Goal: Task Accomplishment & Management: Manage account settings

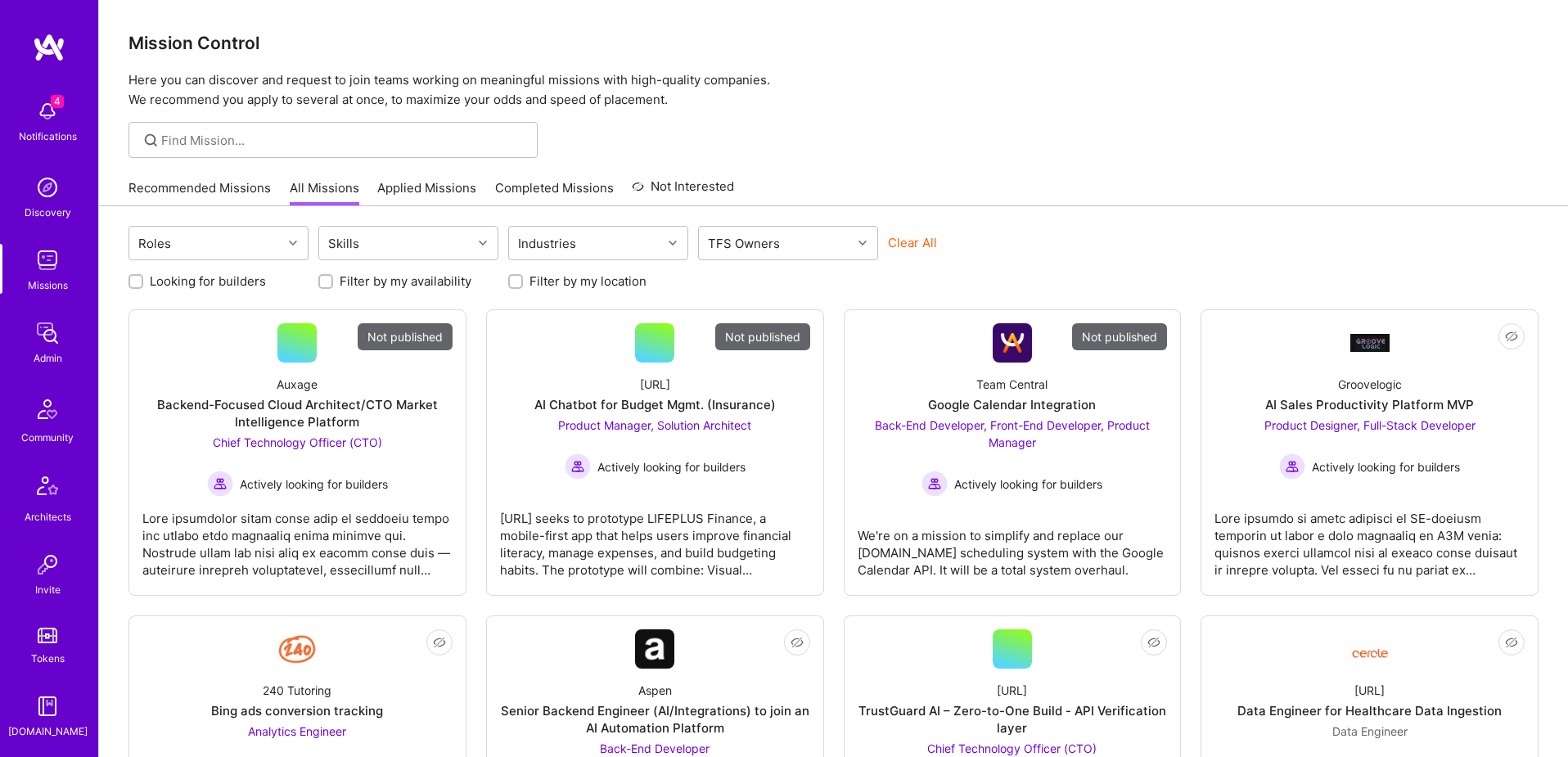
scroll to position [288, 0]
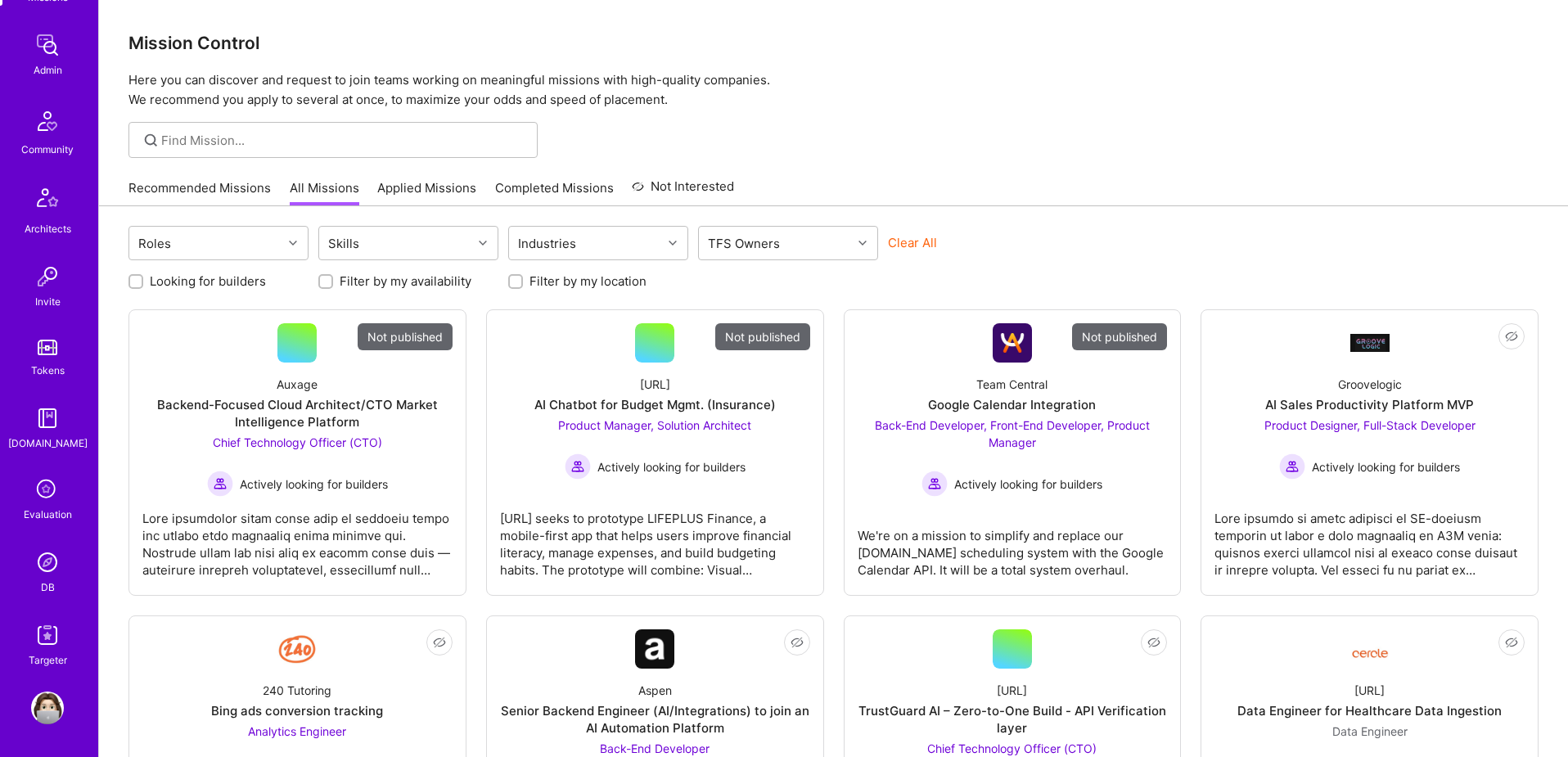
click at [44, 562] on img at bounding box center [48, 562] width 33 height 33
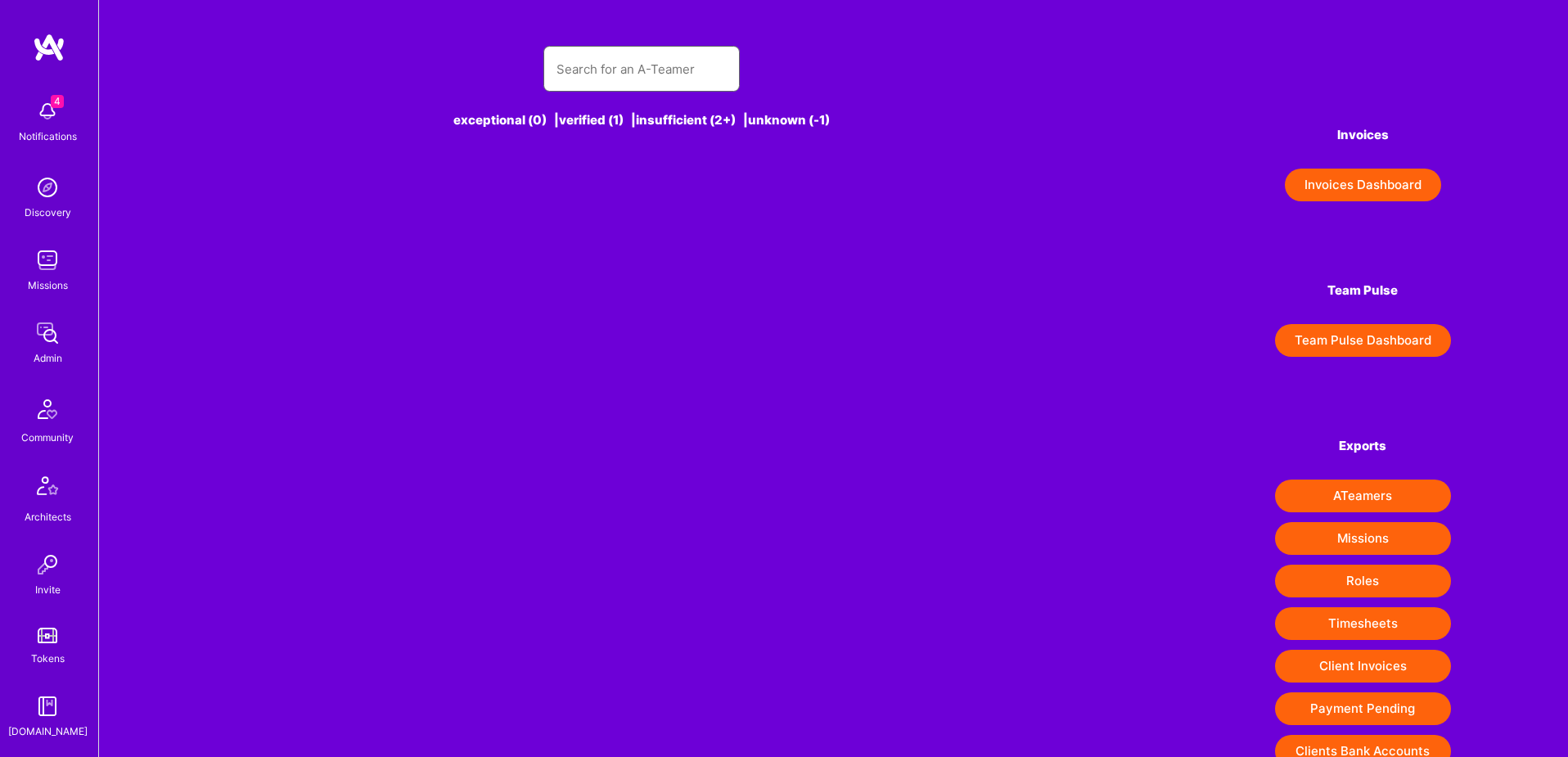
click at [624, 80] on input "text" at bounding box center [641, 69] width 170 height 42
paste input "marc.raphael1@gmail.com"
type input "marc.raphael1@gmail.com"
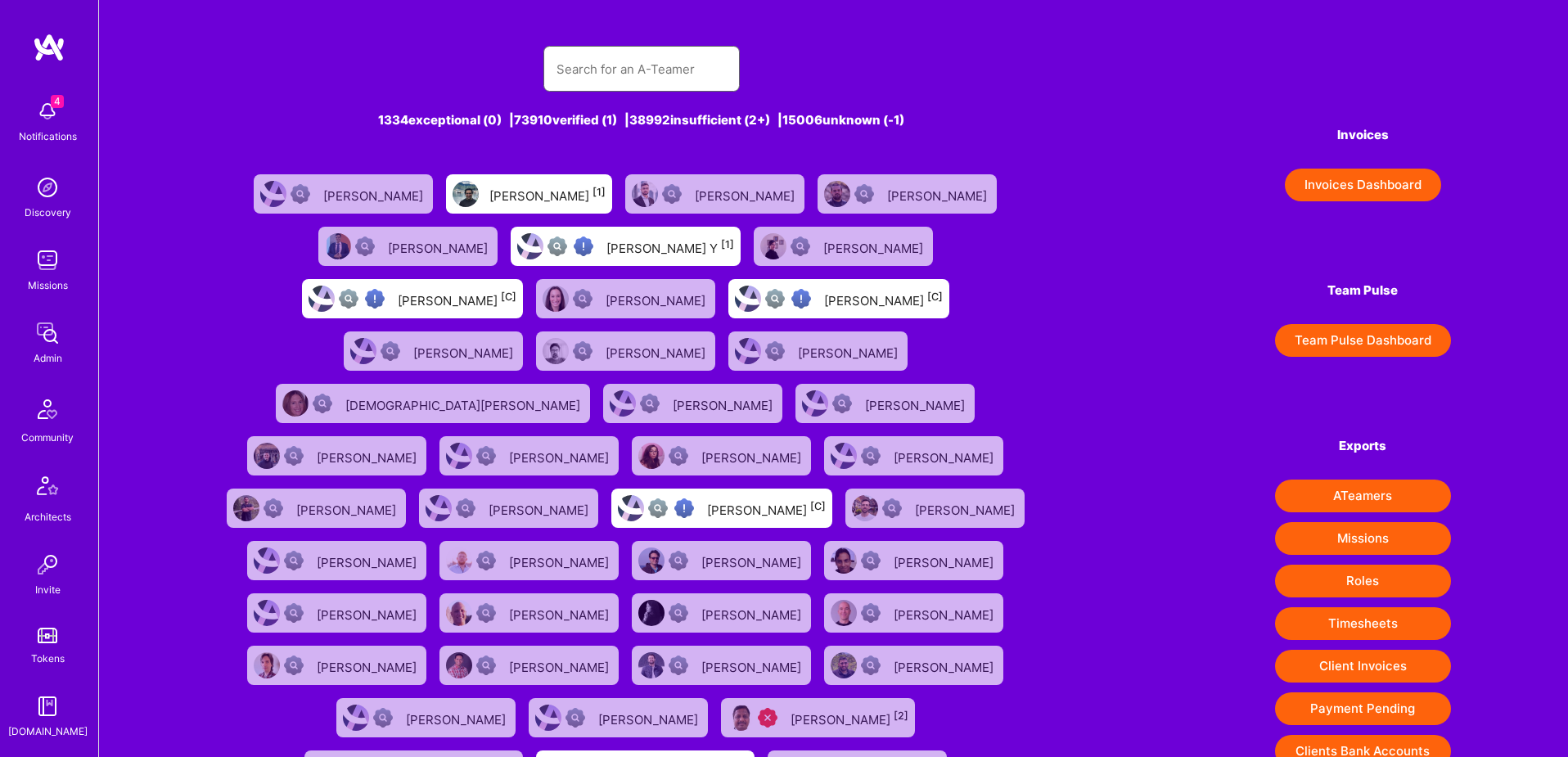
paste input "marc.raphael1@gmail.com"
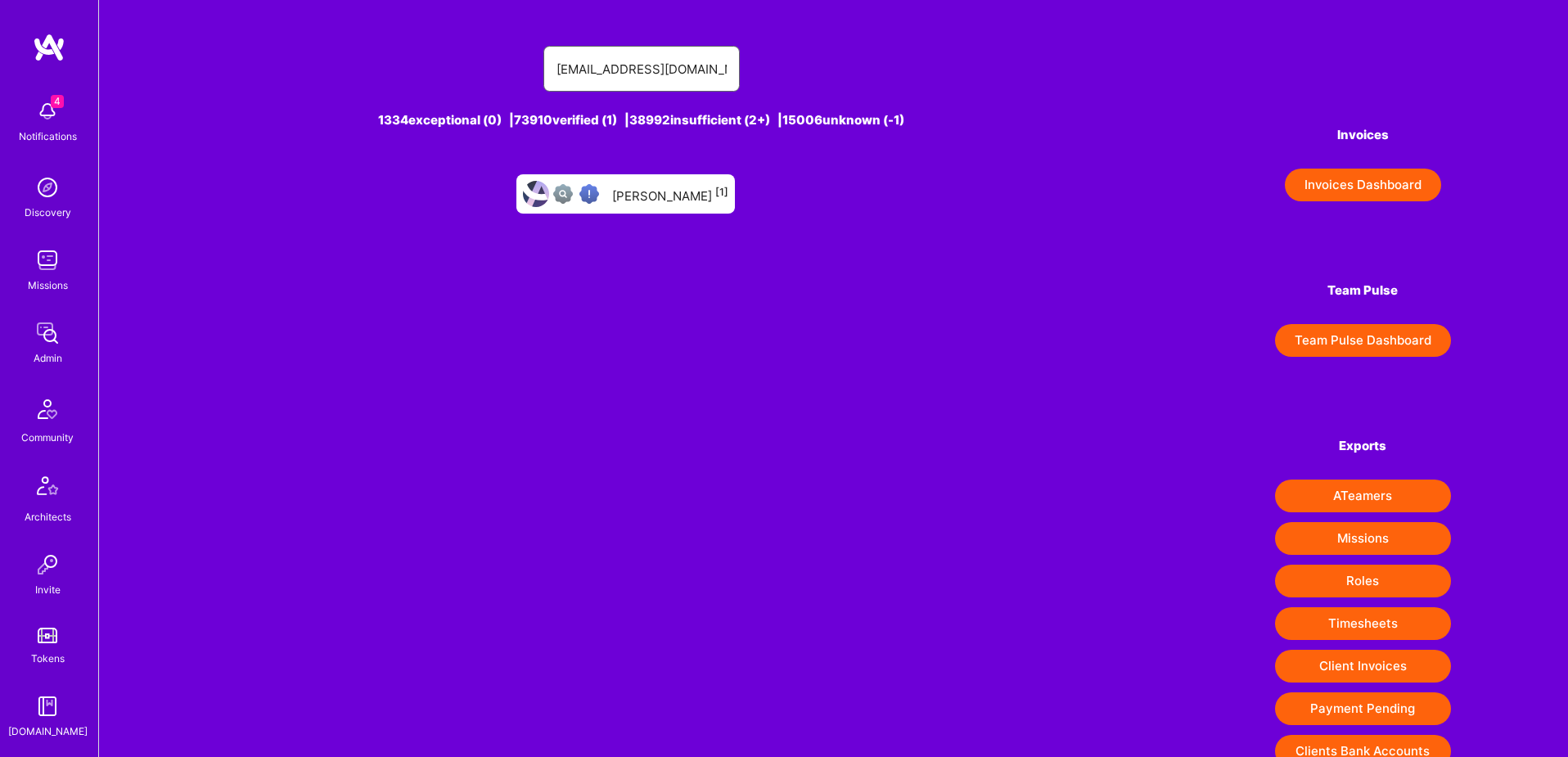
type input "marc.raphael1@gmail.com"
click at [692, 197] on div "Marc Raphael [1]" at bounding box center [670, 194] width 116 height 21
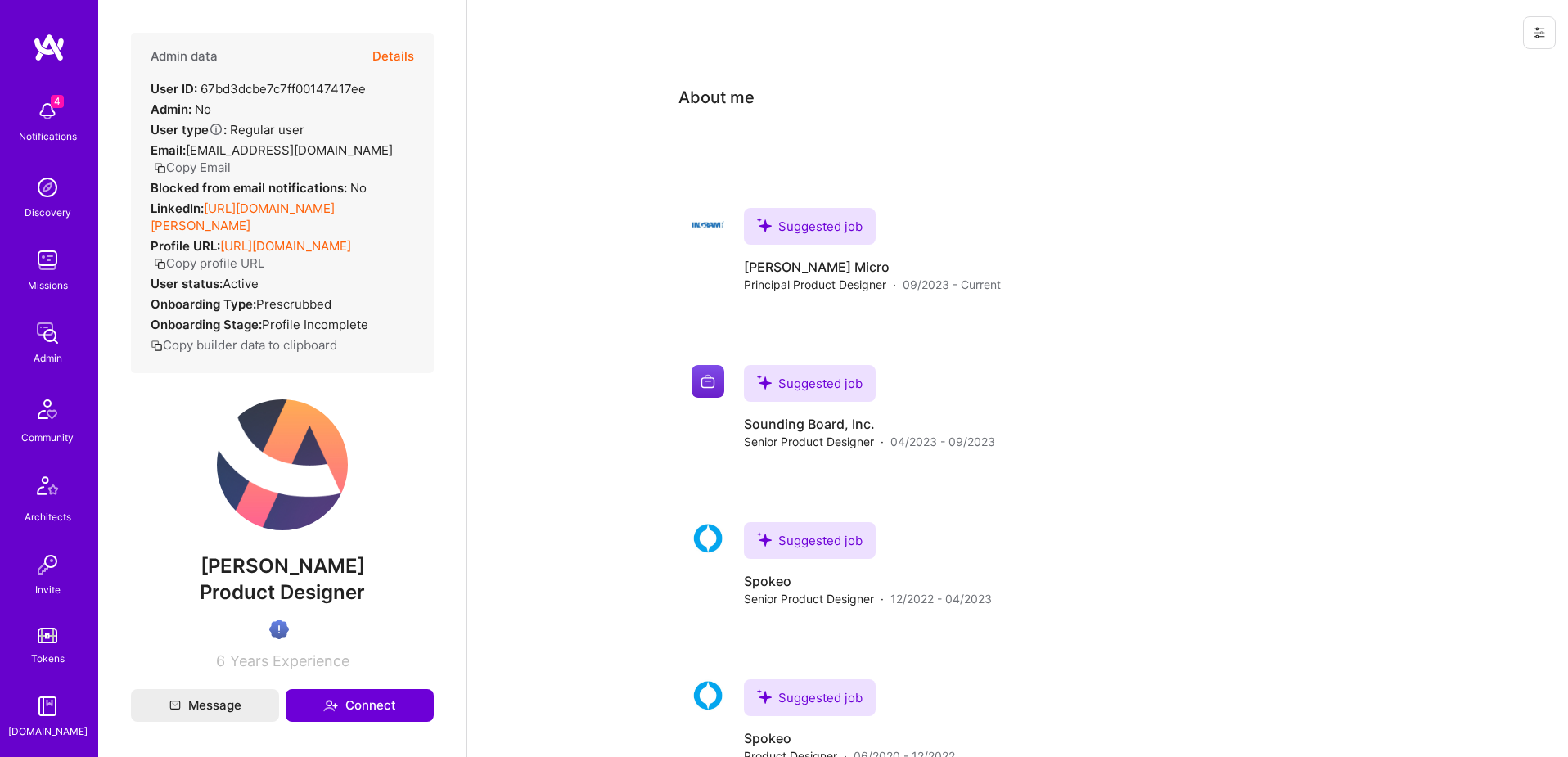
click at [1548, 32] on button at bounding box center [1540, 33] width 33 height 33
click at [1502, 157] on button "Delete User" at bounding box center [1470, 153] width 173 height 42
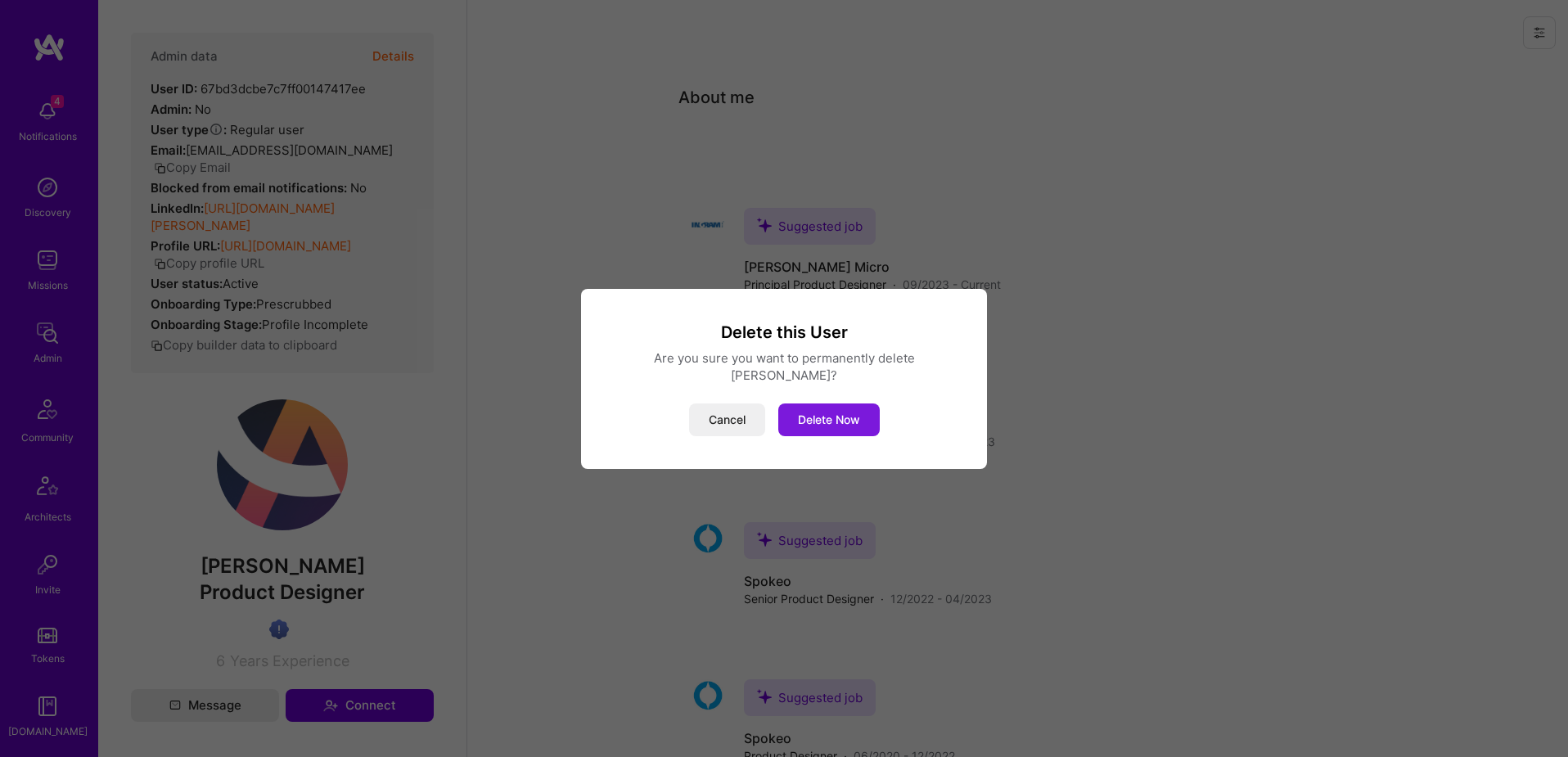
click at [822, 409] on button "Delete Now" at bounding box center [829, 420] width 101 height 33
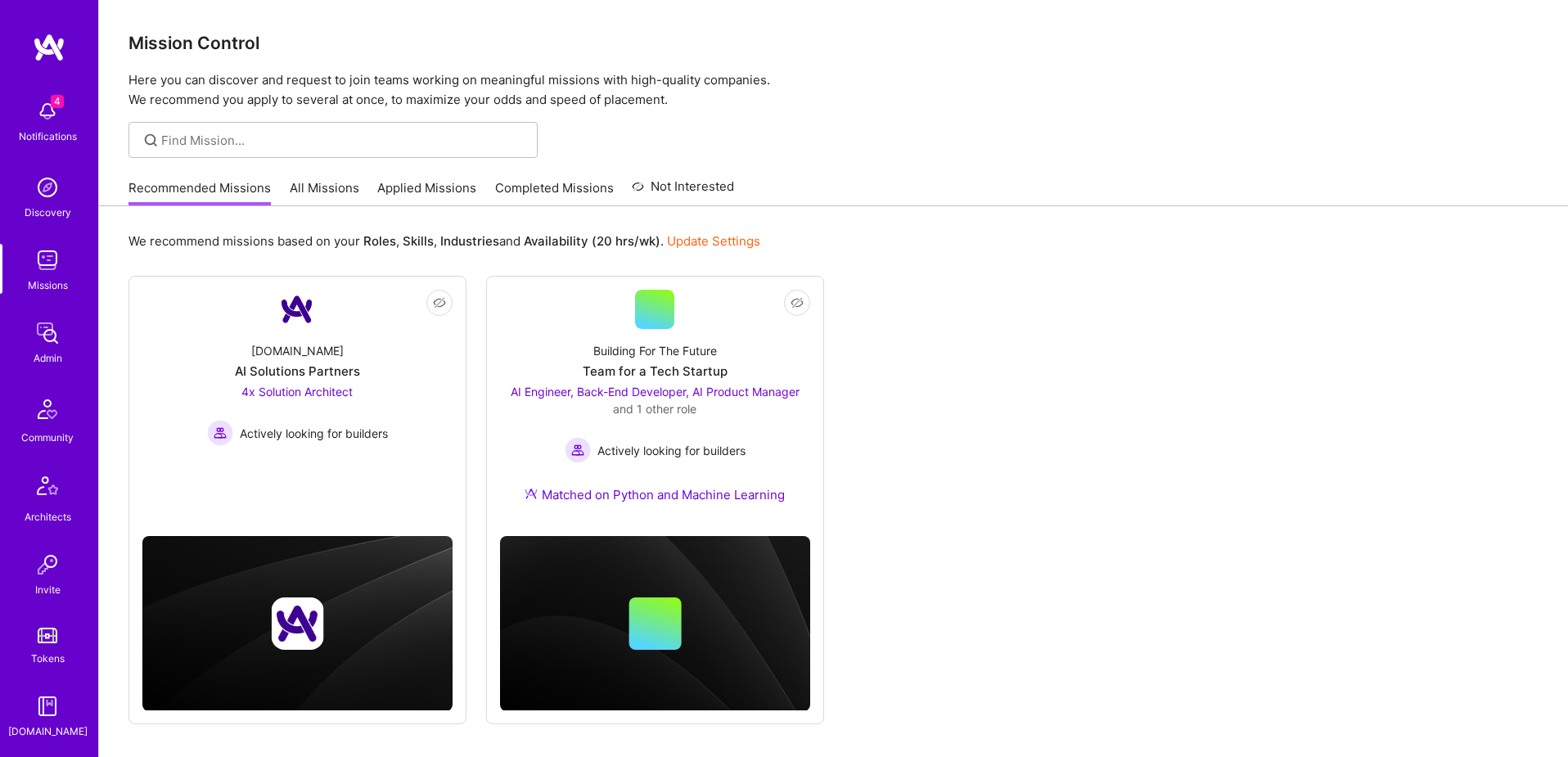
scroll to position [288, 0]
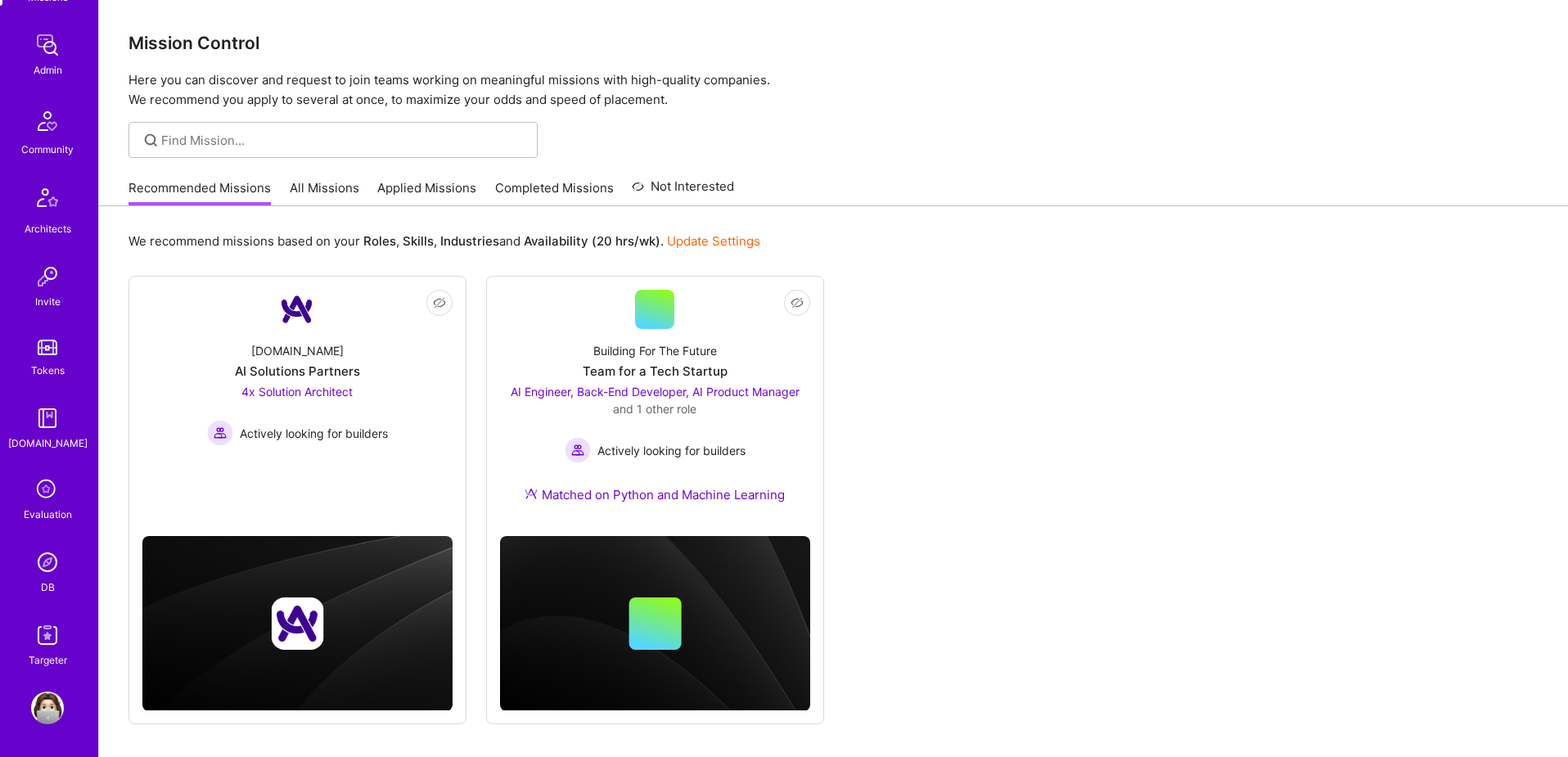
click at [59, 559] on img at bounding box center [48, 562] width 33 height 33
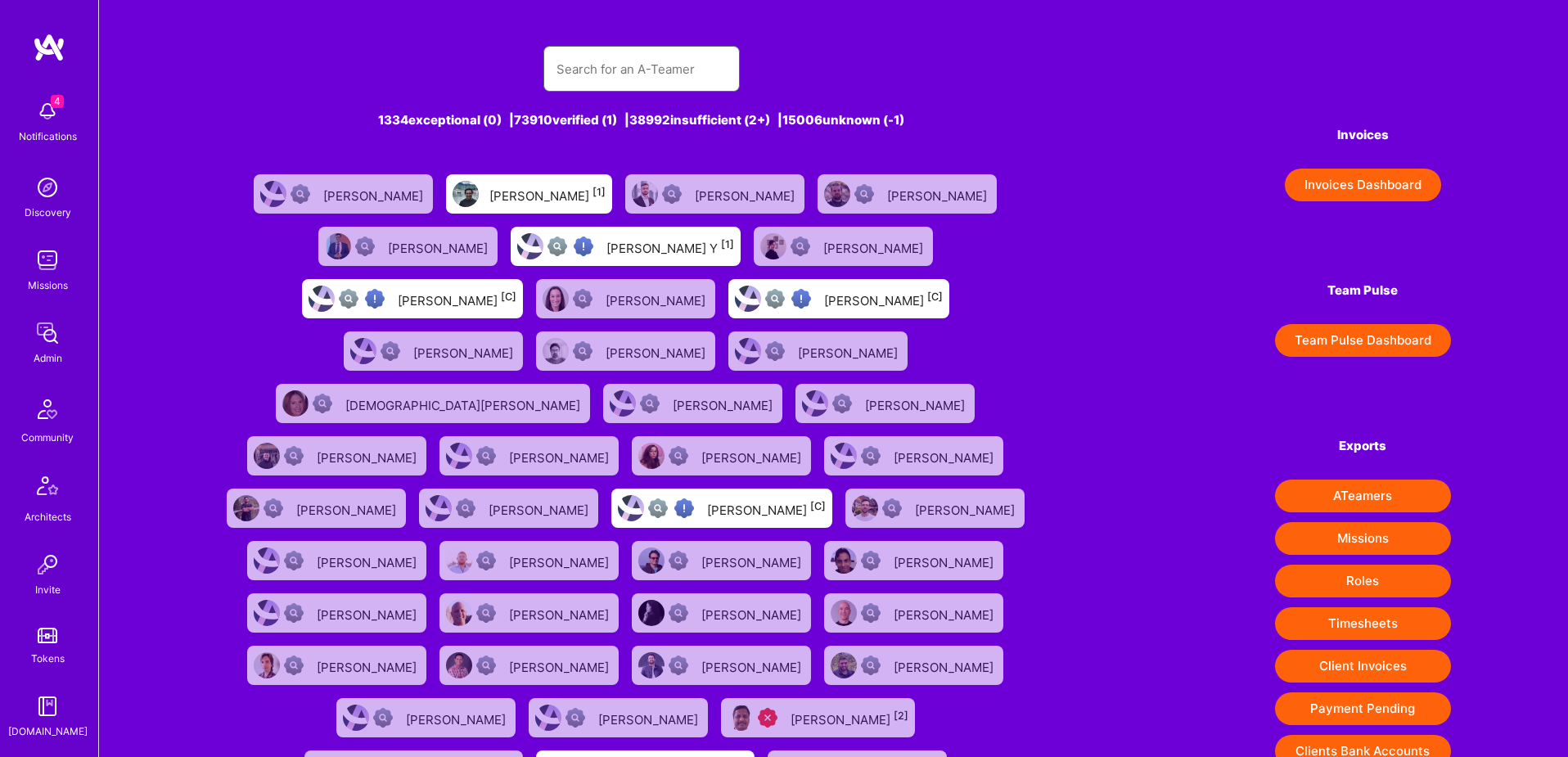
click at [588, 70] on input "text" at bounding box center [641, 69] width 170 height 42
paste input "[PERSON_NAME][EMAIL_ADDRESS][DOMAIN_NAME]"
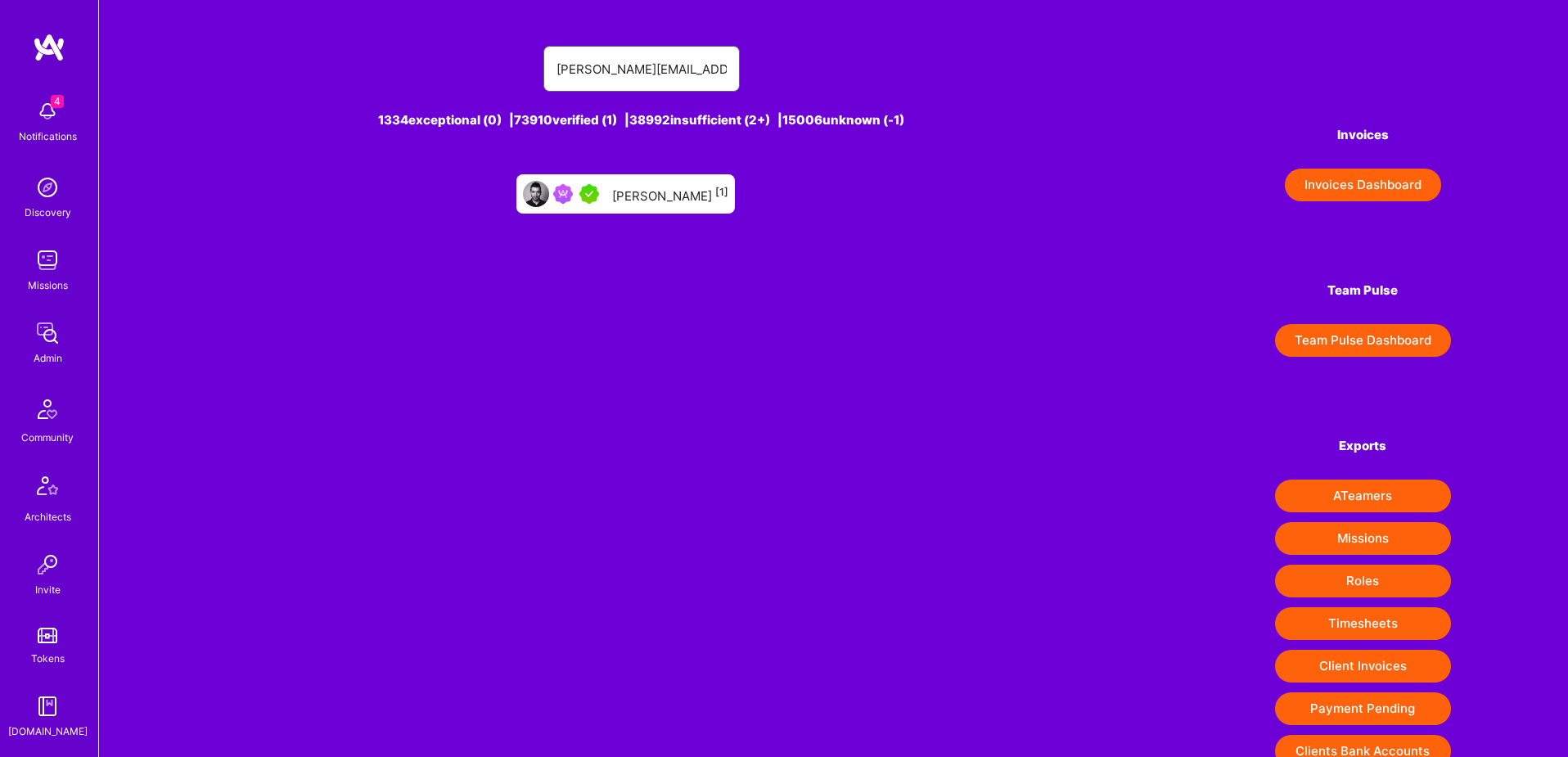
type input "[PERSON_NAME][EMAIL_ADDRESS][DOMAIN_NAME]"
click at [673, 196] on div "[PERSON_NAME] [1]" at bounding box center [670, 194] width 116 height 21
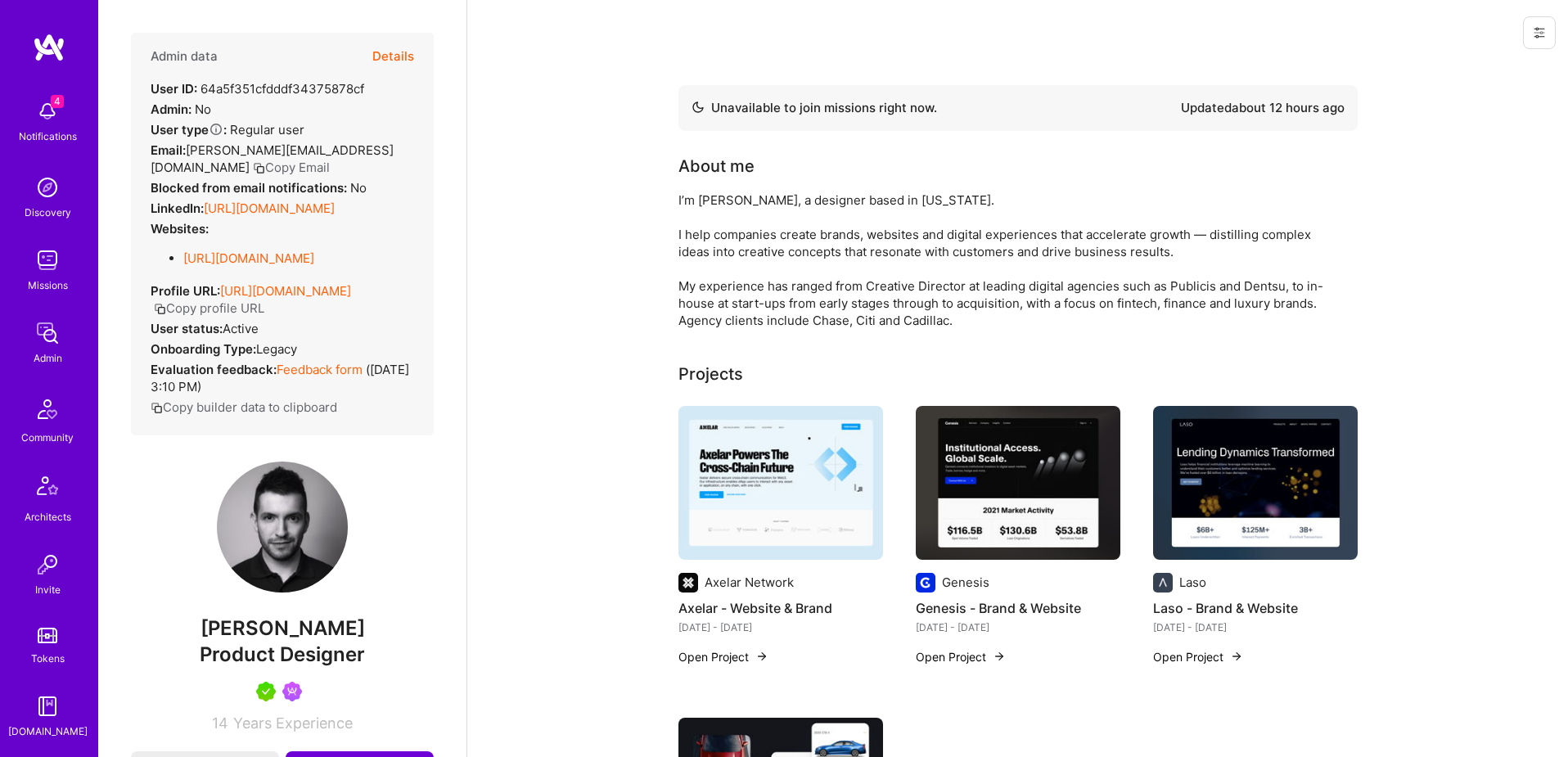
click at [390, 50] on button "Details" at bounding box center [393, 57] width 42 height 48
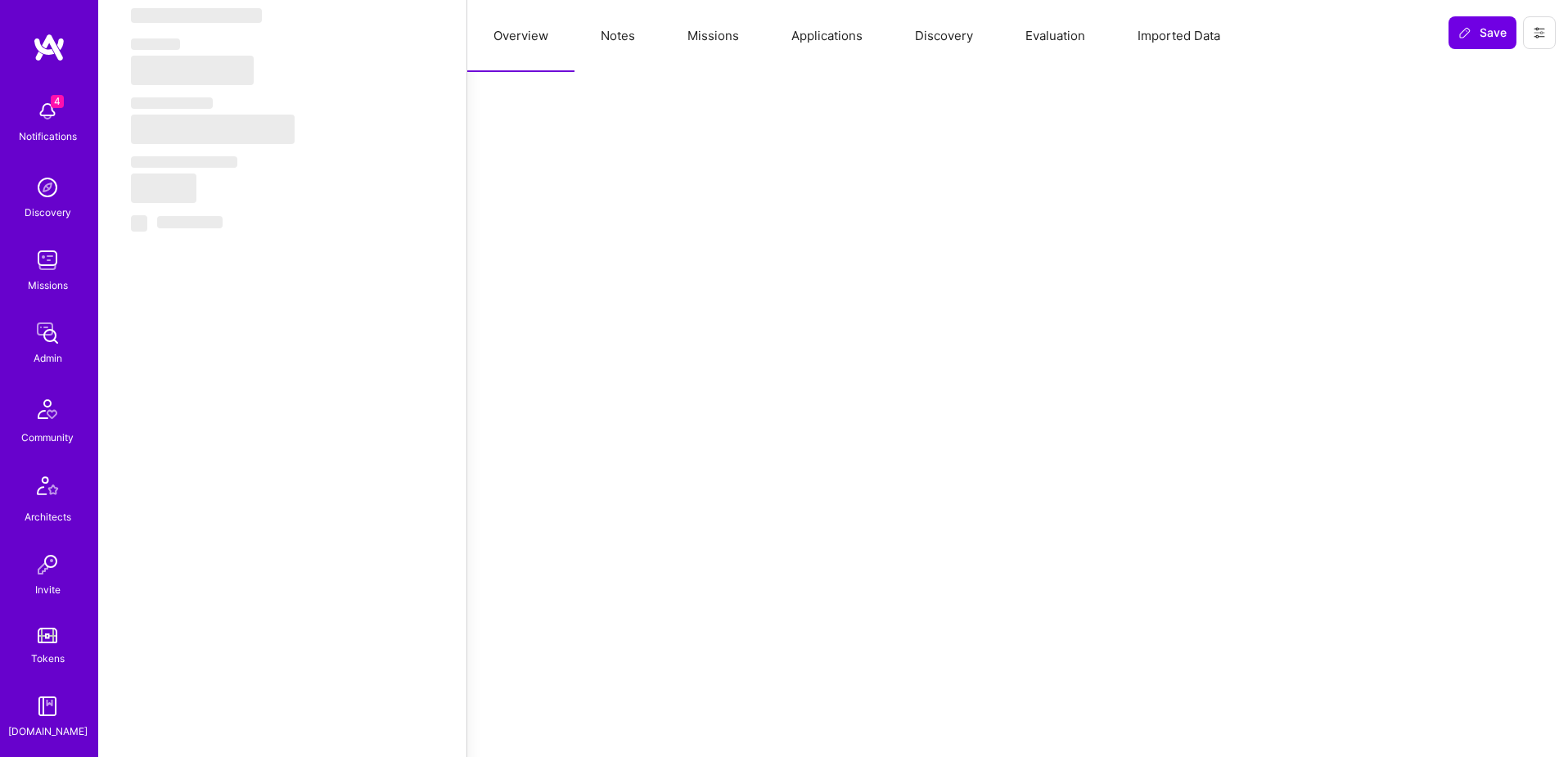
select select "Not Available"
select select "1 Month"
select select "5"
select select "7"
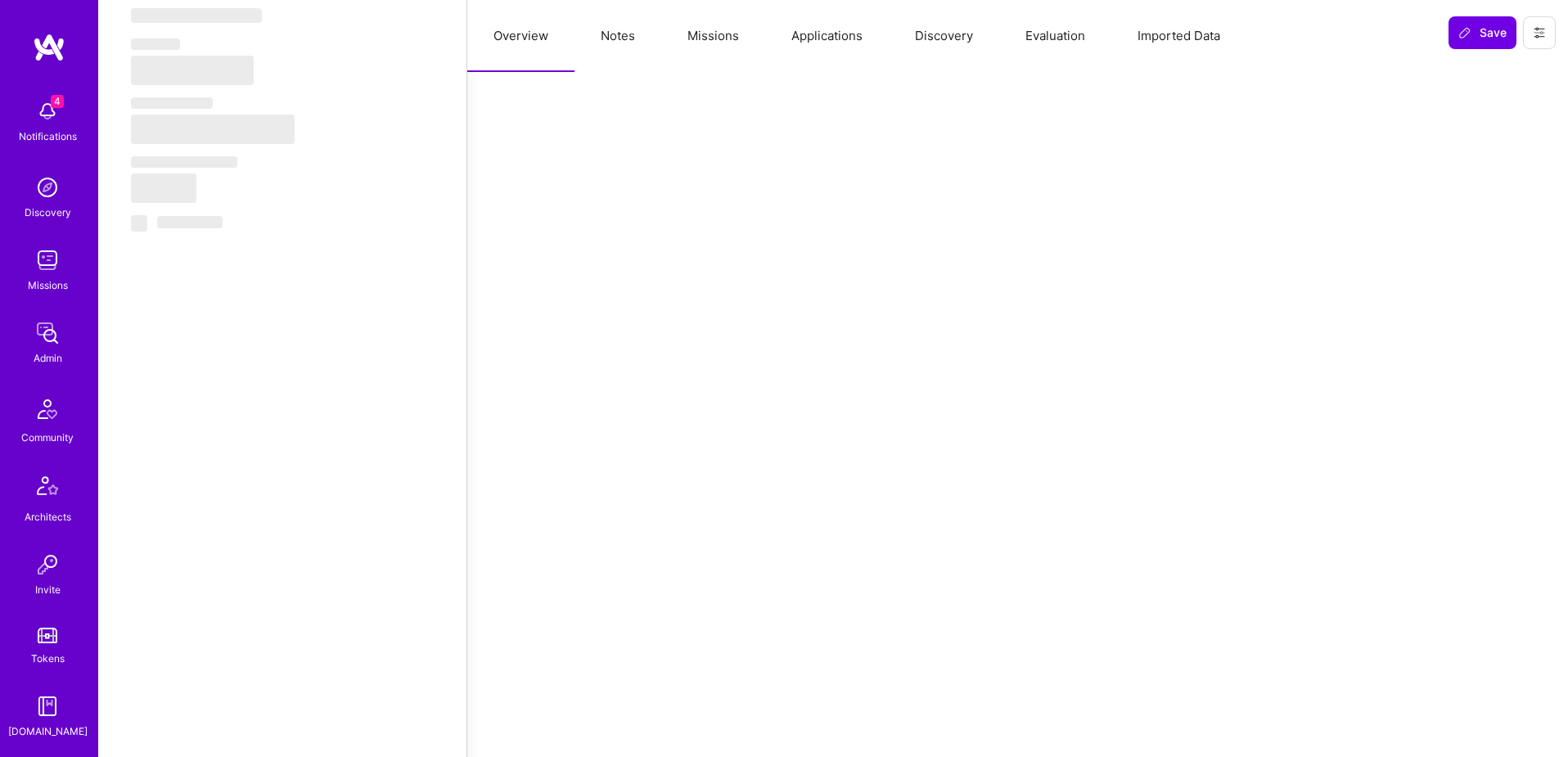
select select "7"
select select "US"
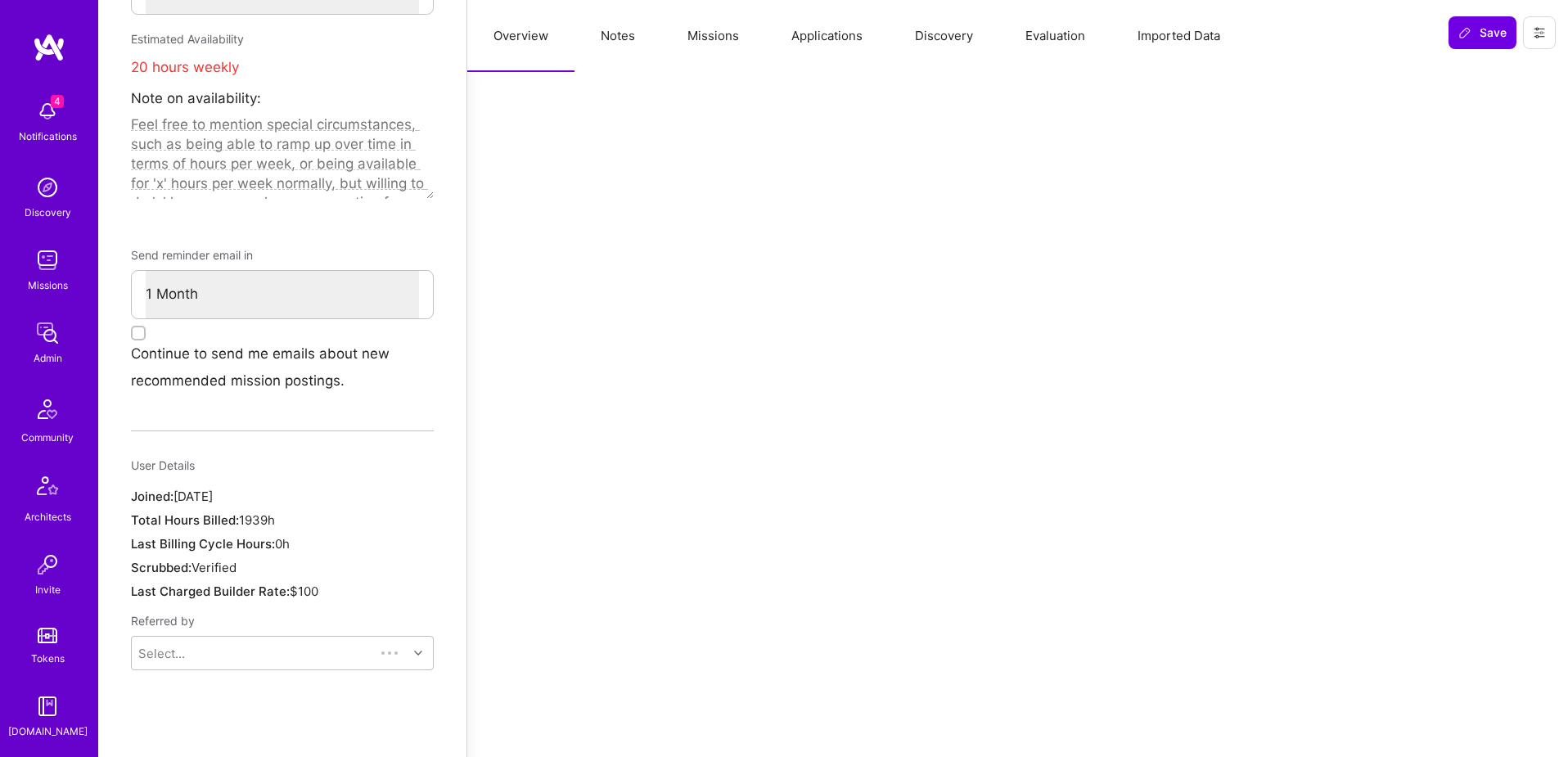
scroll to position [936, 0]
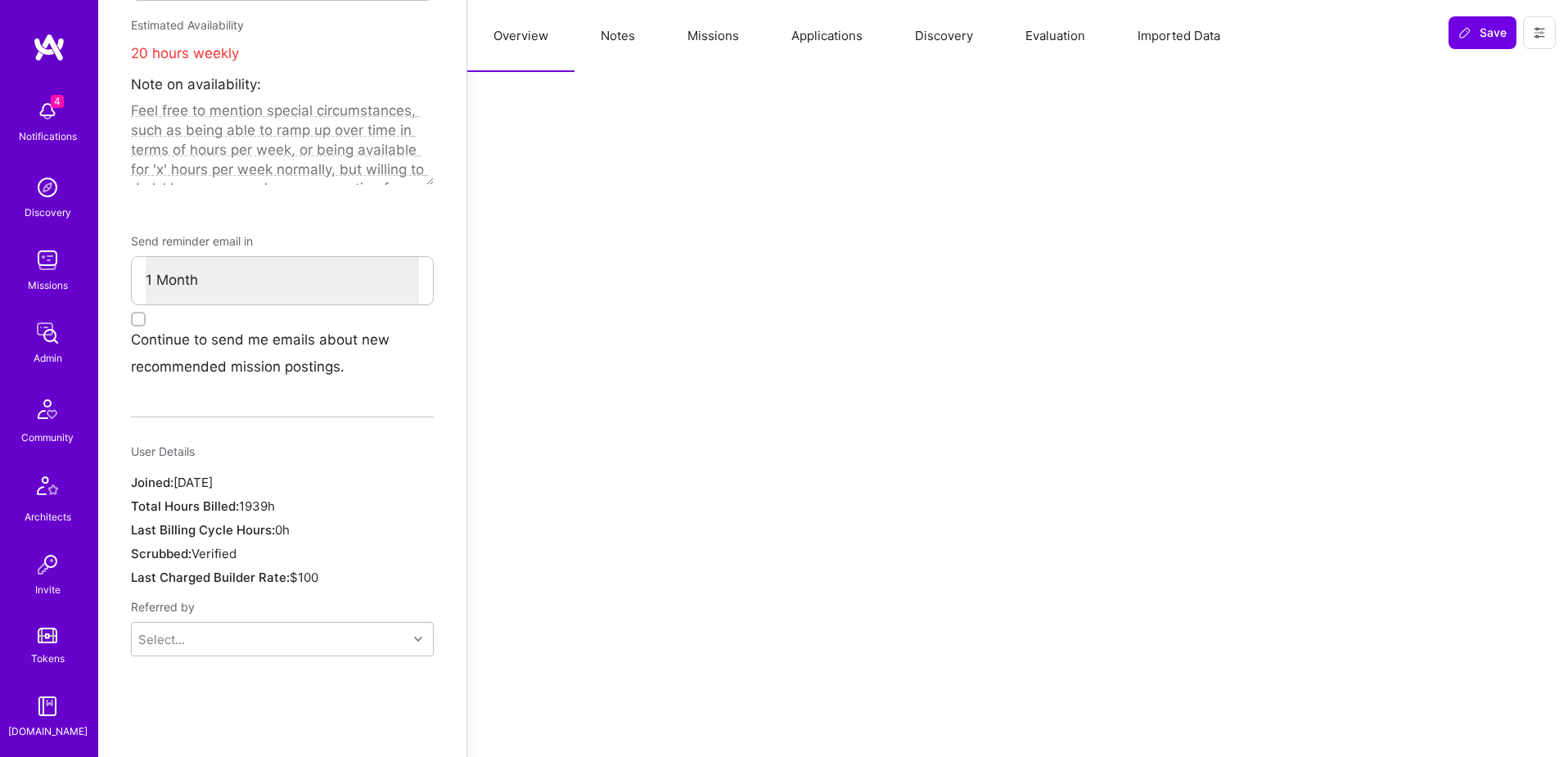
drag, startPoint x: 241, startPoint y: 480, endPoint x: 300, endPoint y: 484, distance: 59.1
click at [300, 498] on div "Total Hours Billed: 1939h" at bounding box center [282, 506] width 303 height 17
copy span "1939h"
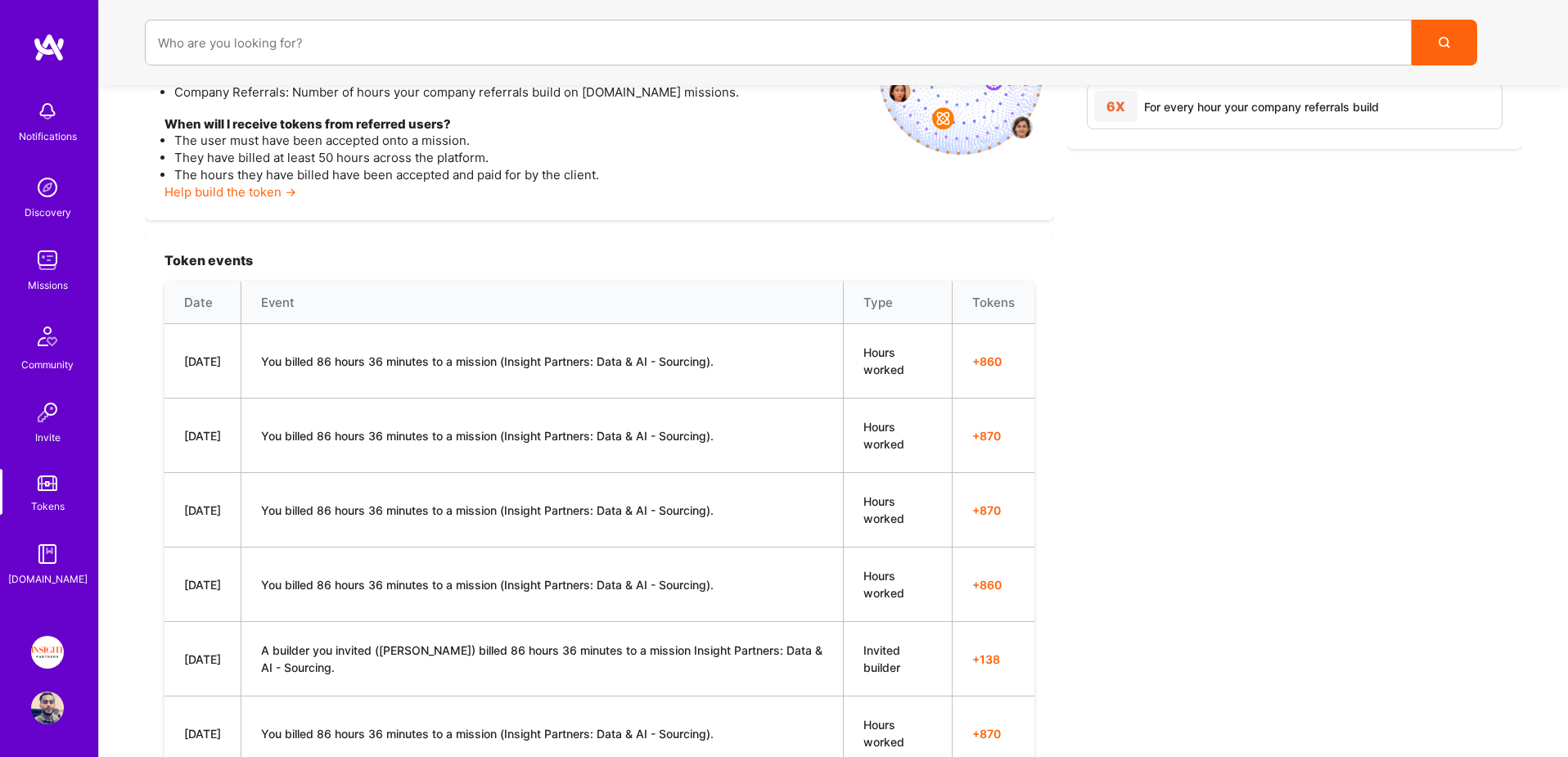
scroll to position [383, 0]
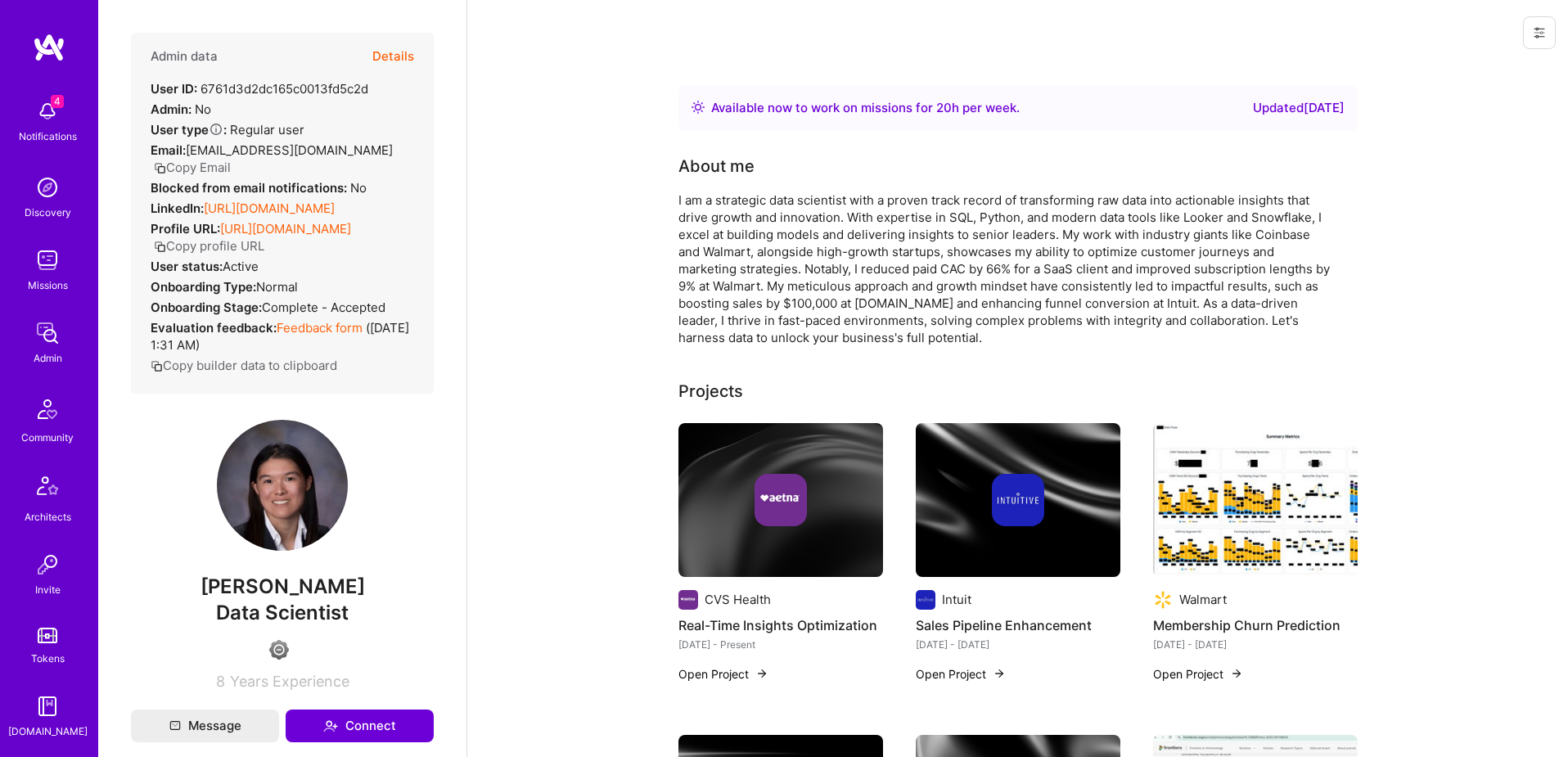
click at [385, 53] on button "Details" at bounding box center [393, 57] width 42 height 48
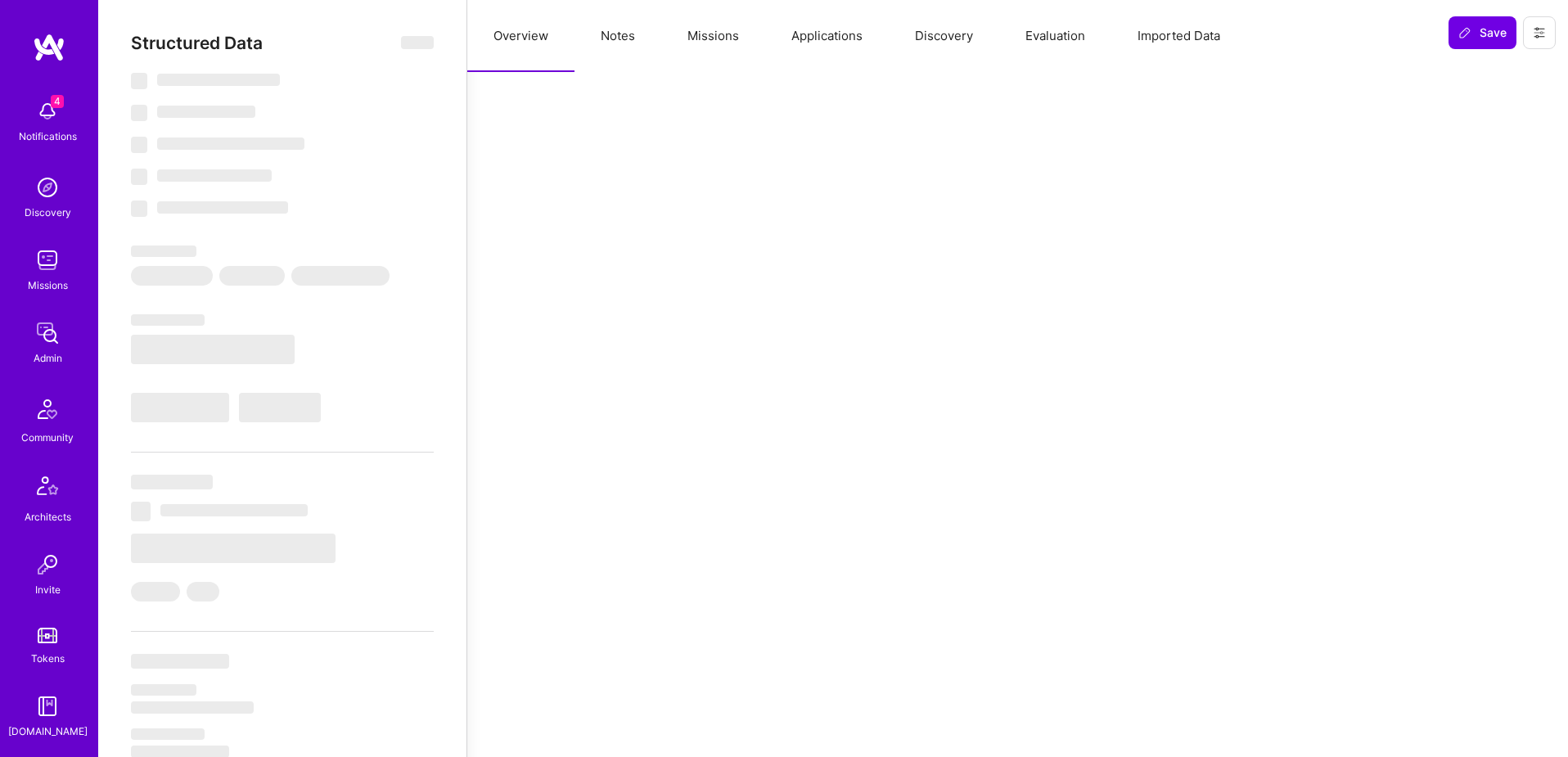
click at [831, 35] on button "Applications" at bounding box center [827, 36] width 123 height 72
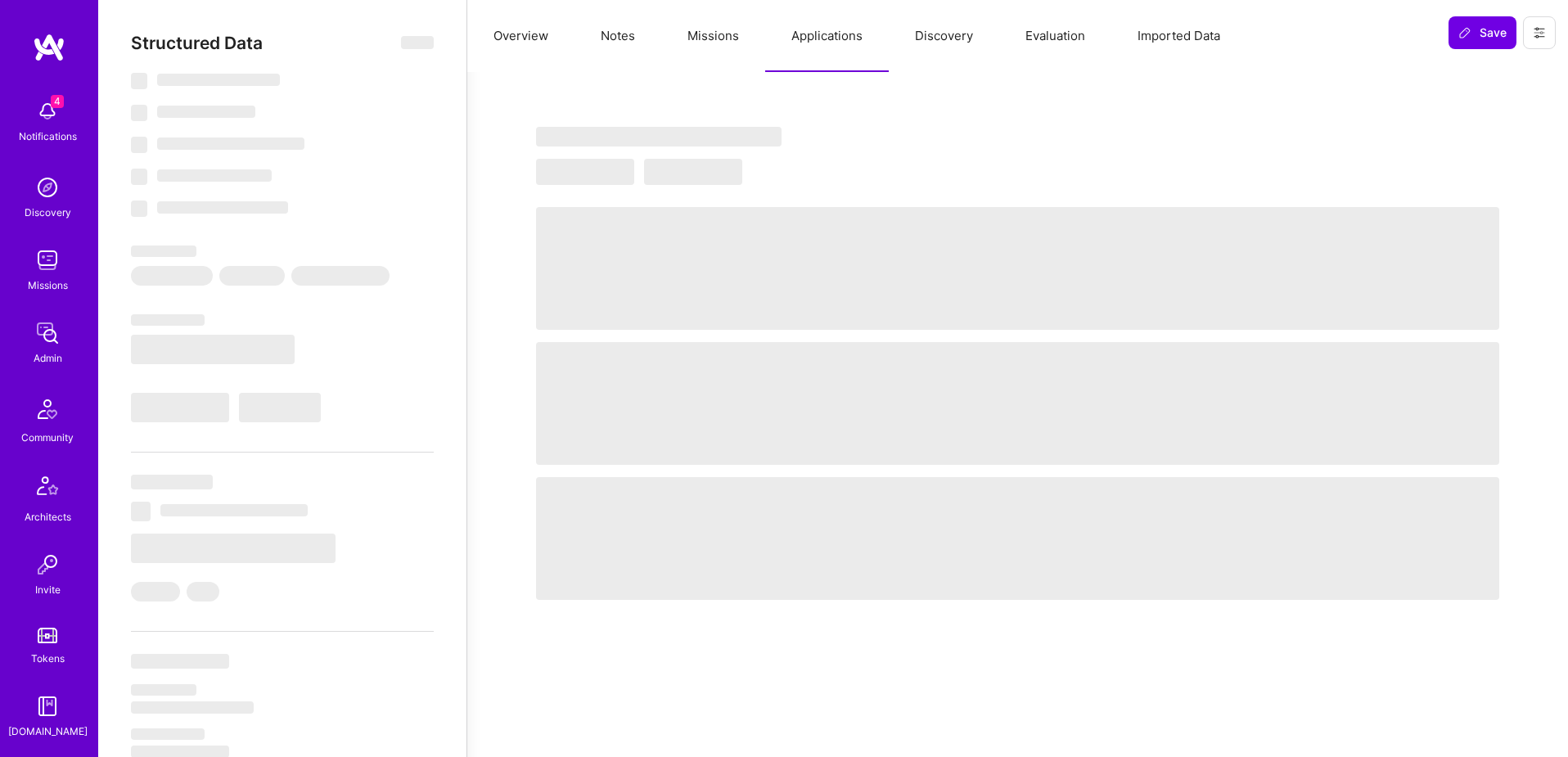
select select "Right Now"
select select "4"
select select "7"
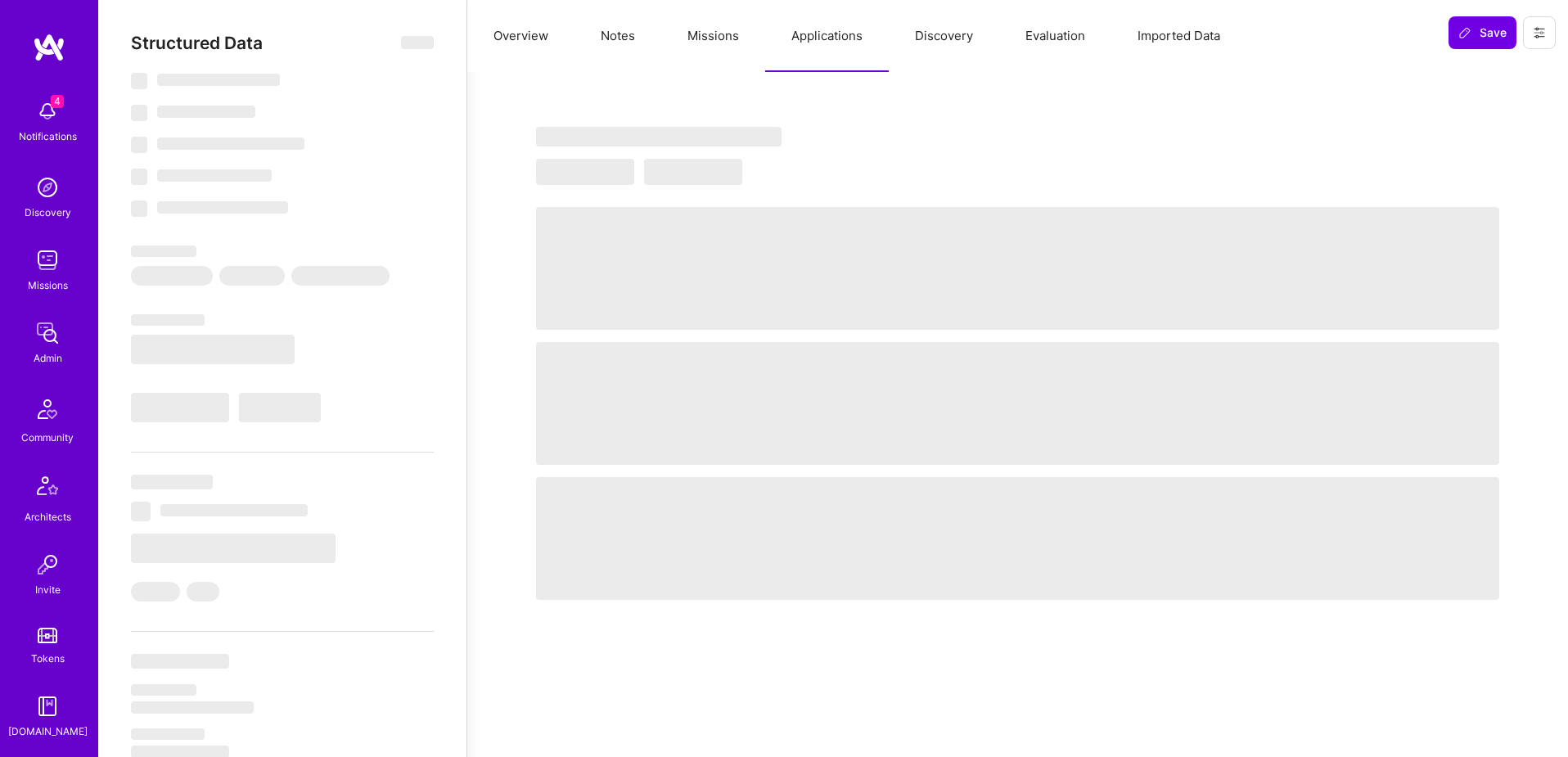
select select "US"
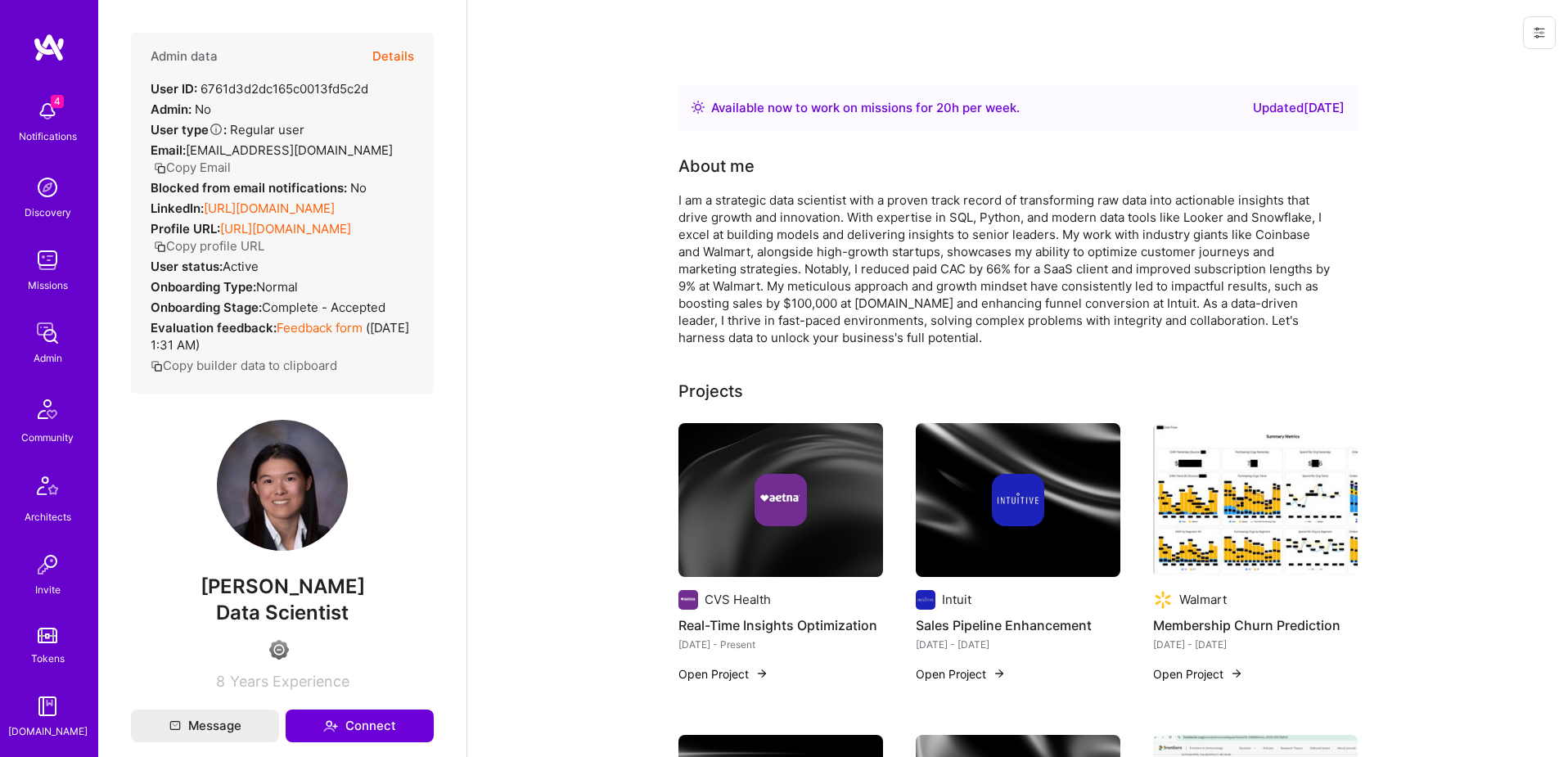
scroll to position [288, 0]
click at [45, 555] on img at bounding box center [48, 562] width 33 height 33
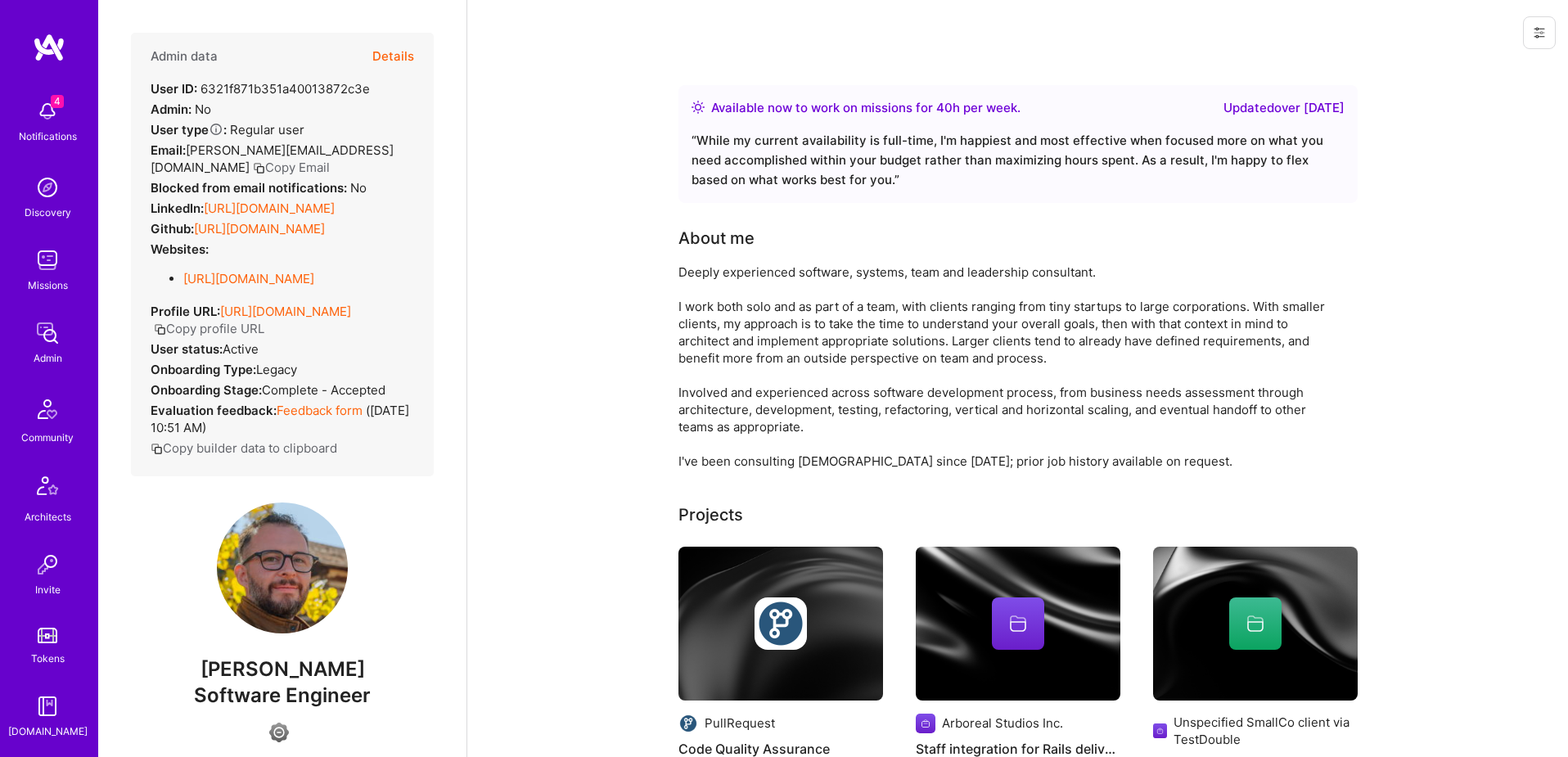
click at [388, 53] on button "Details" at bounding box center [393, 57] width 42 height 48
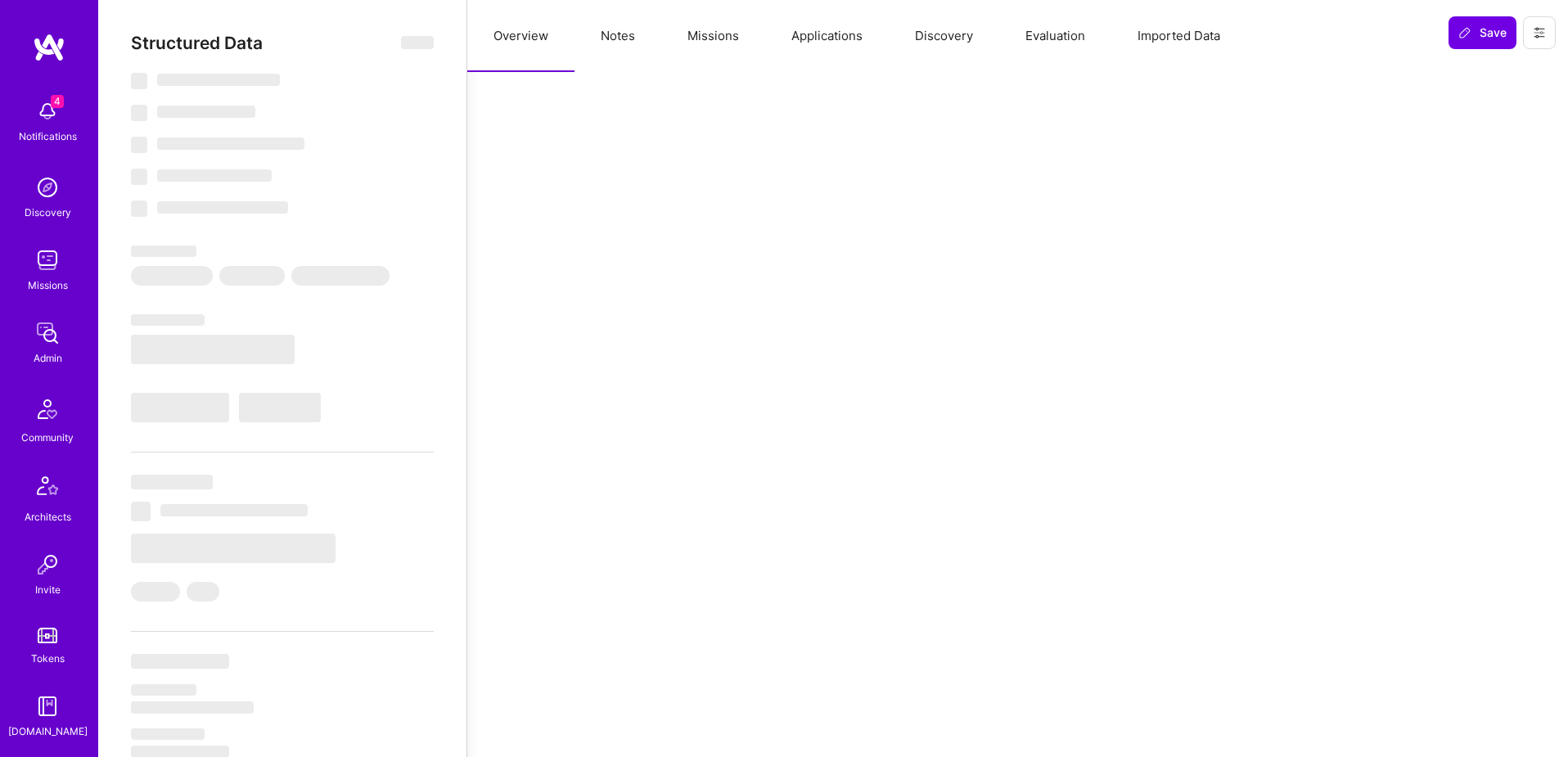
click at [810, 38] on button "Applications" at bounding box center [827, 36] width 123 height 72
select select "Right Now"
select select "4"
select select "7"
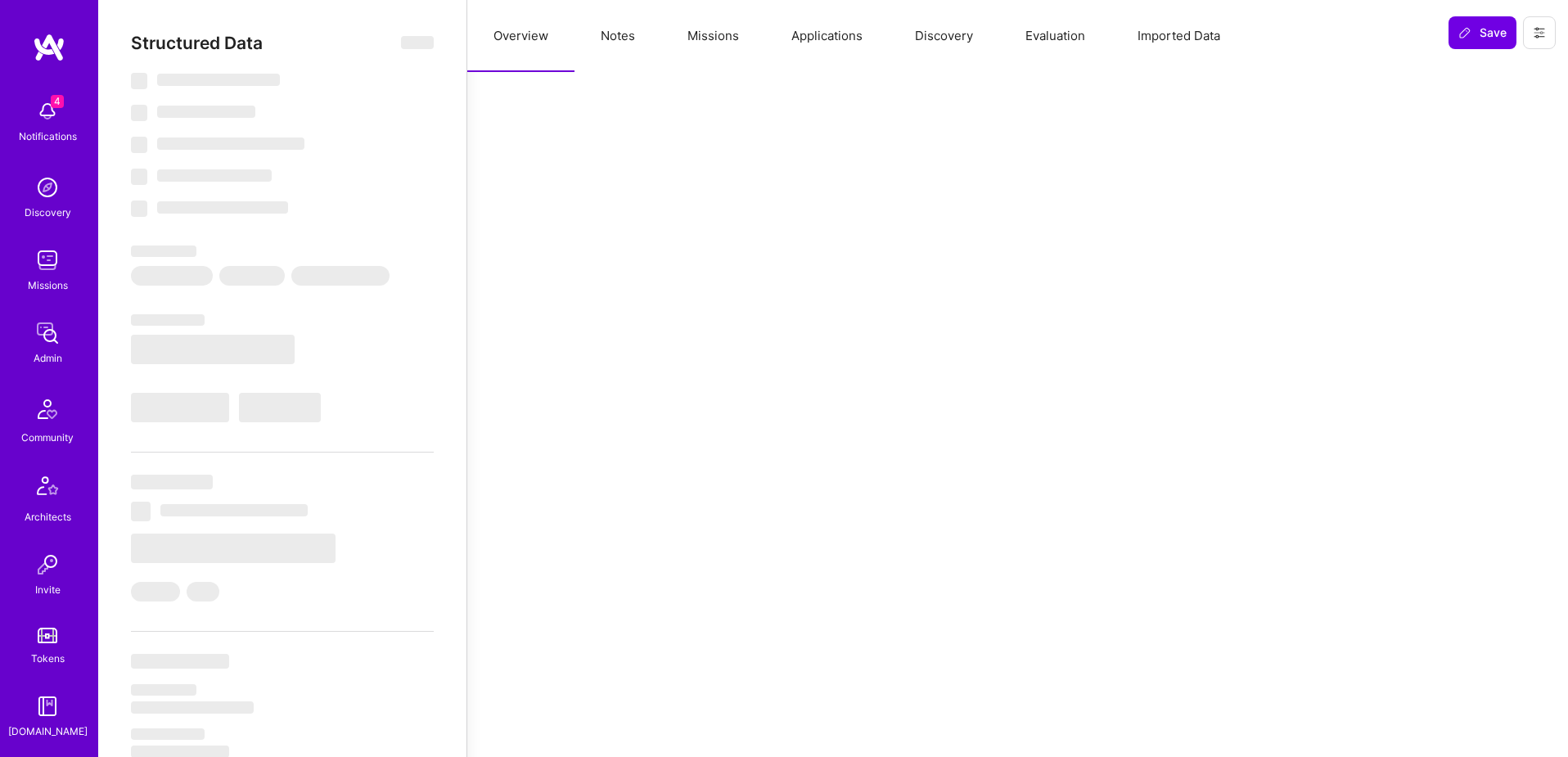
select select "7"
select select "US"
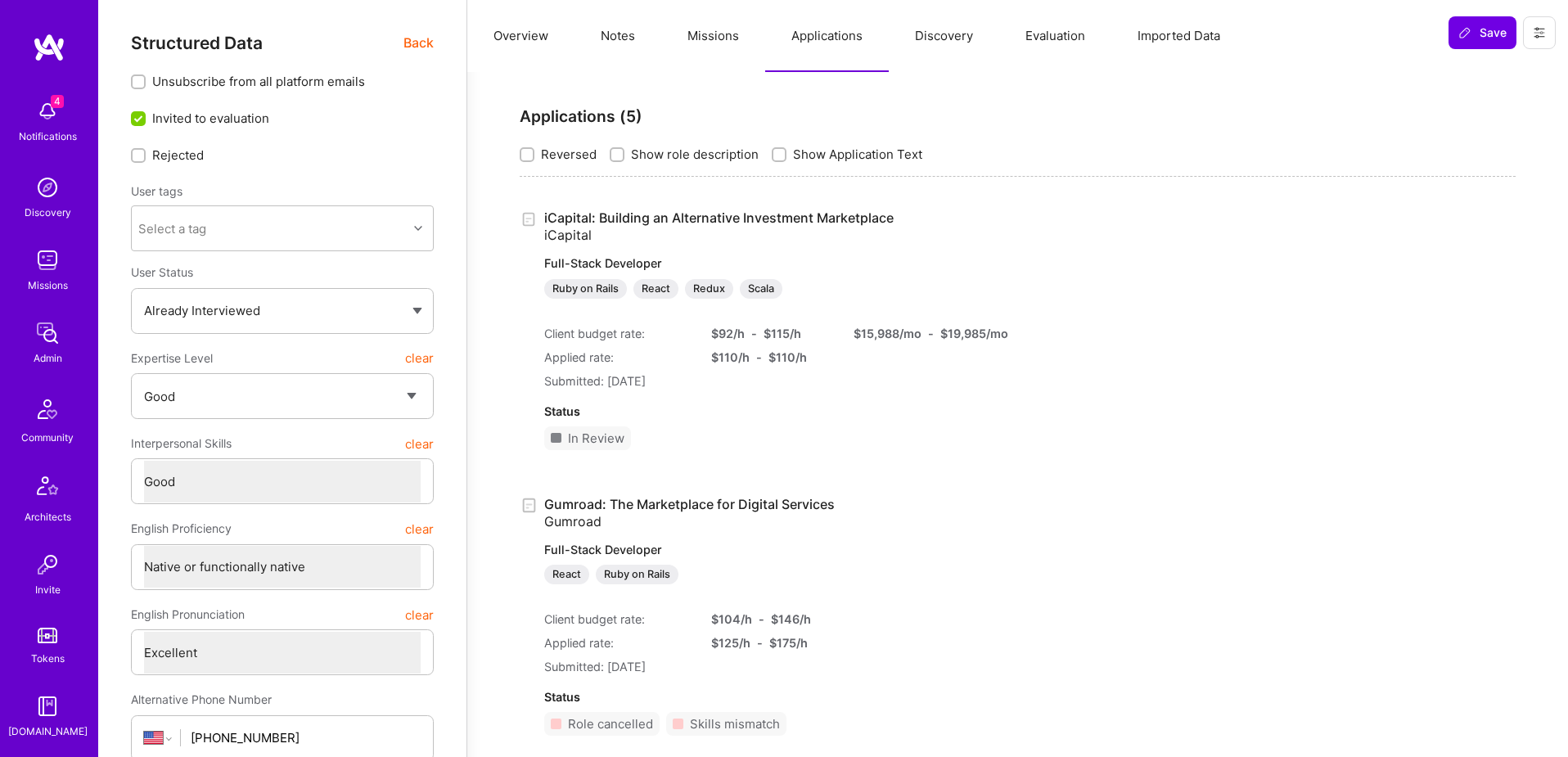
click at [768, 220] on link "iCapital: Building an Alternative Investment Marketplace iCapital Full-Stack De…" at bounding box center [760, 254] width 432 height 89
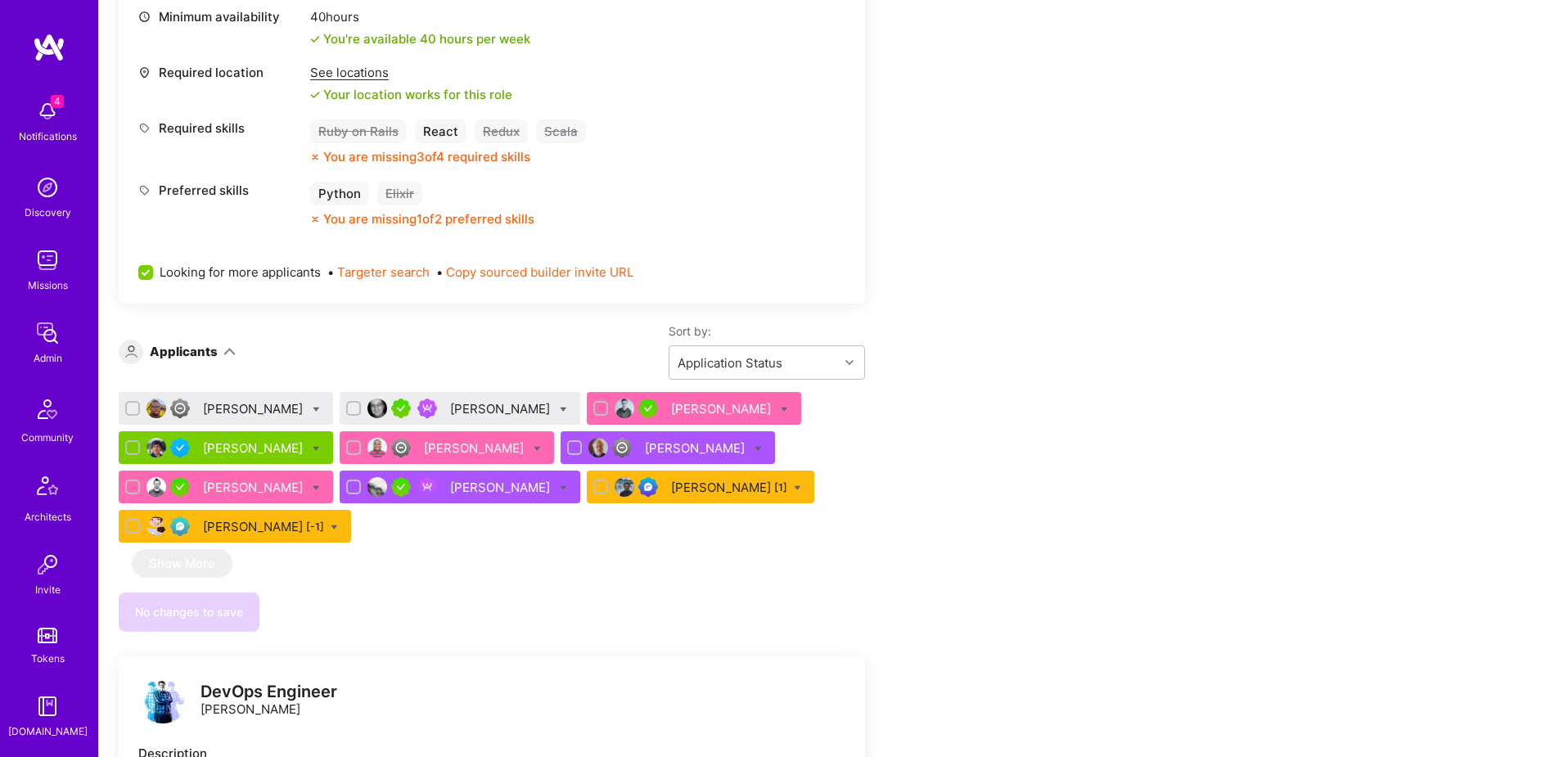
scroll to position [708, 0]
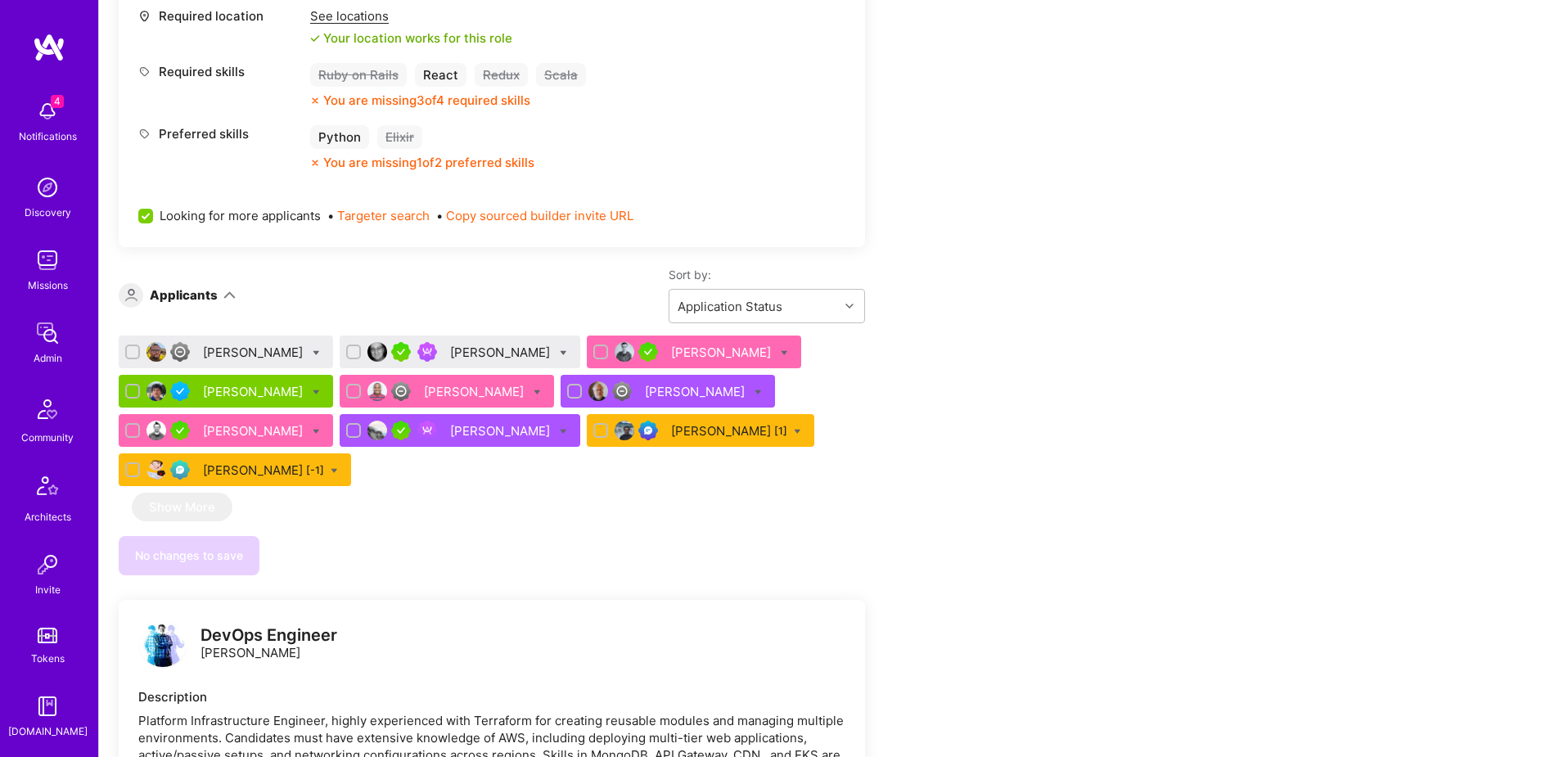
click at [313, 352] on icon at bounding box center [316, 353] width 7 height 7
checkbox input "true"
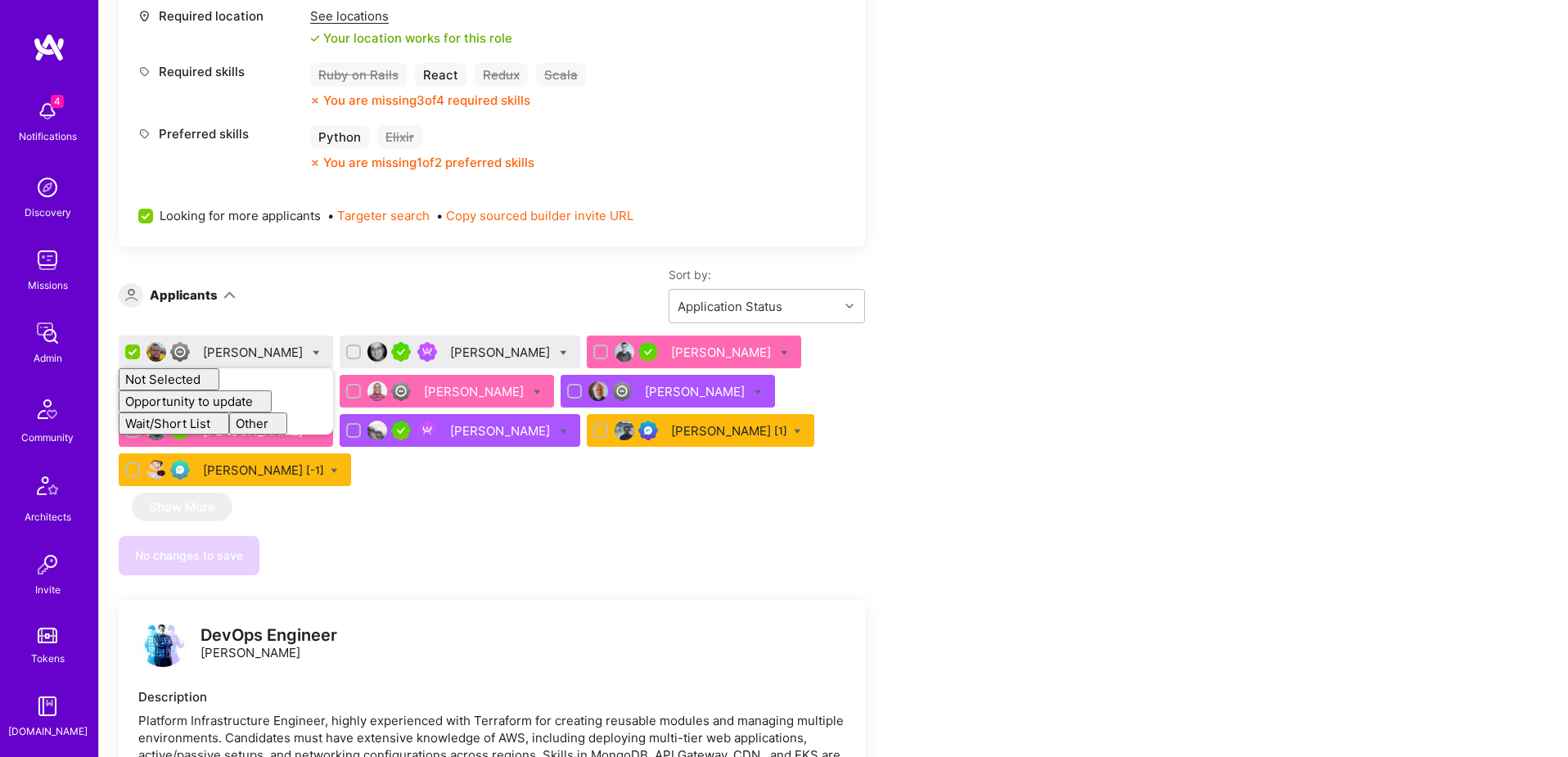
click at [292, 296] on div "Sort by: Application Status" at bounding box center [550, 295] width 630 height 57
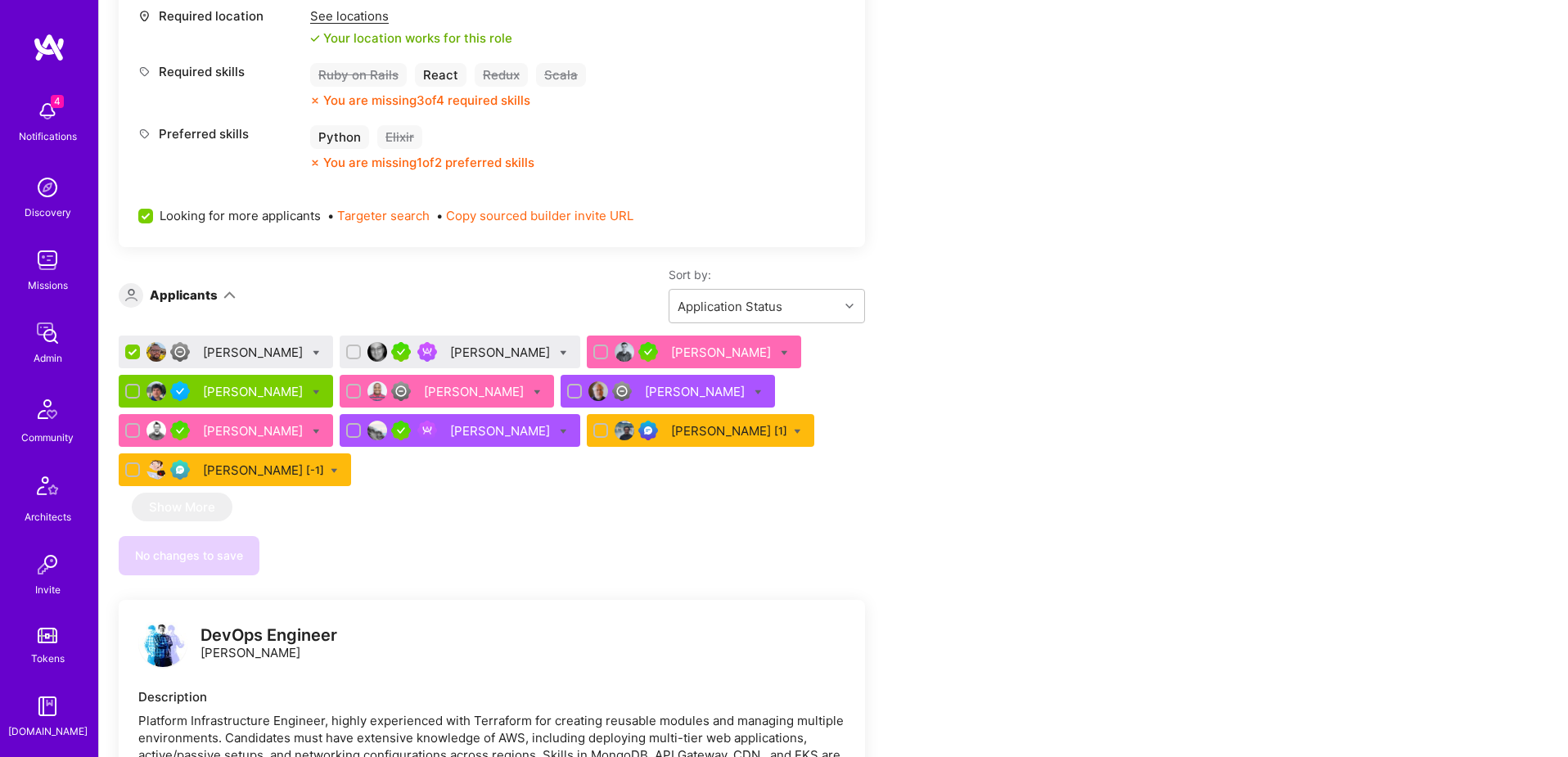
click at [238, 353] on div "[PERSON_NAME]" at bounding box center [254, 352] width 103 height 17
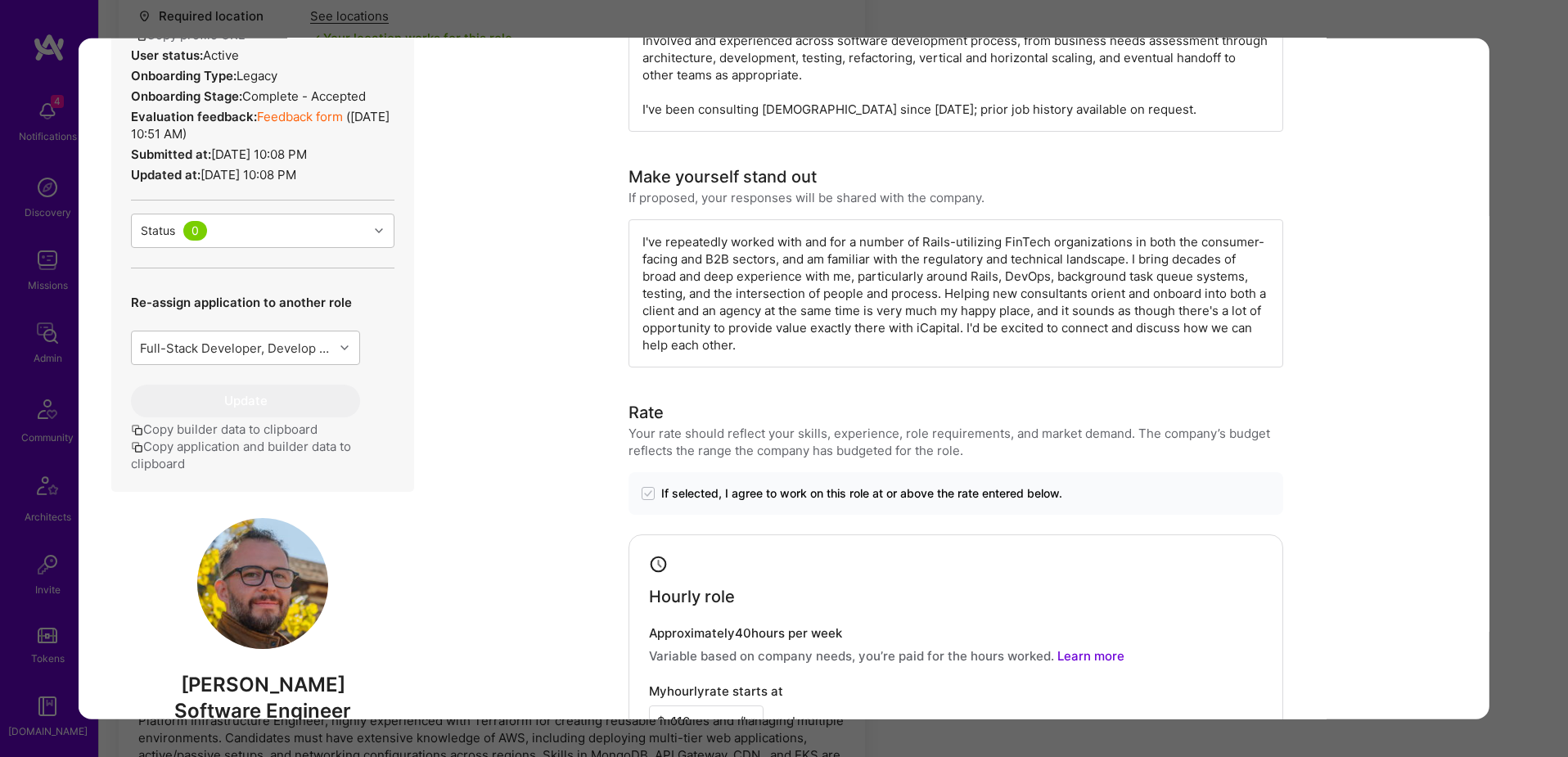
scroll to position [658, 0]
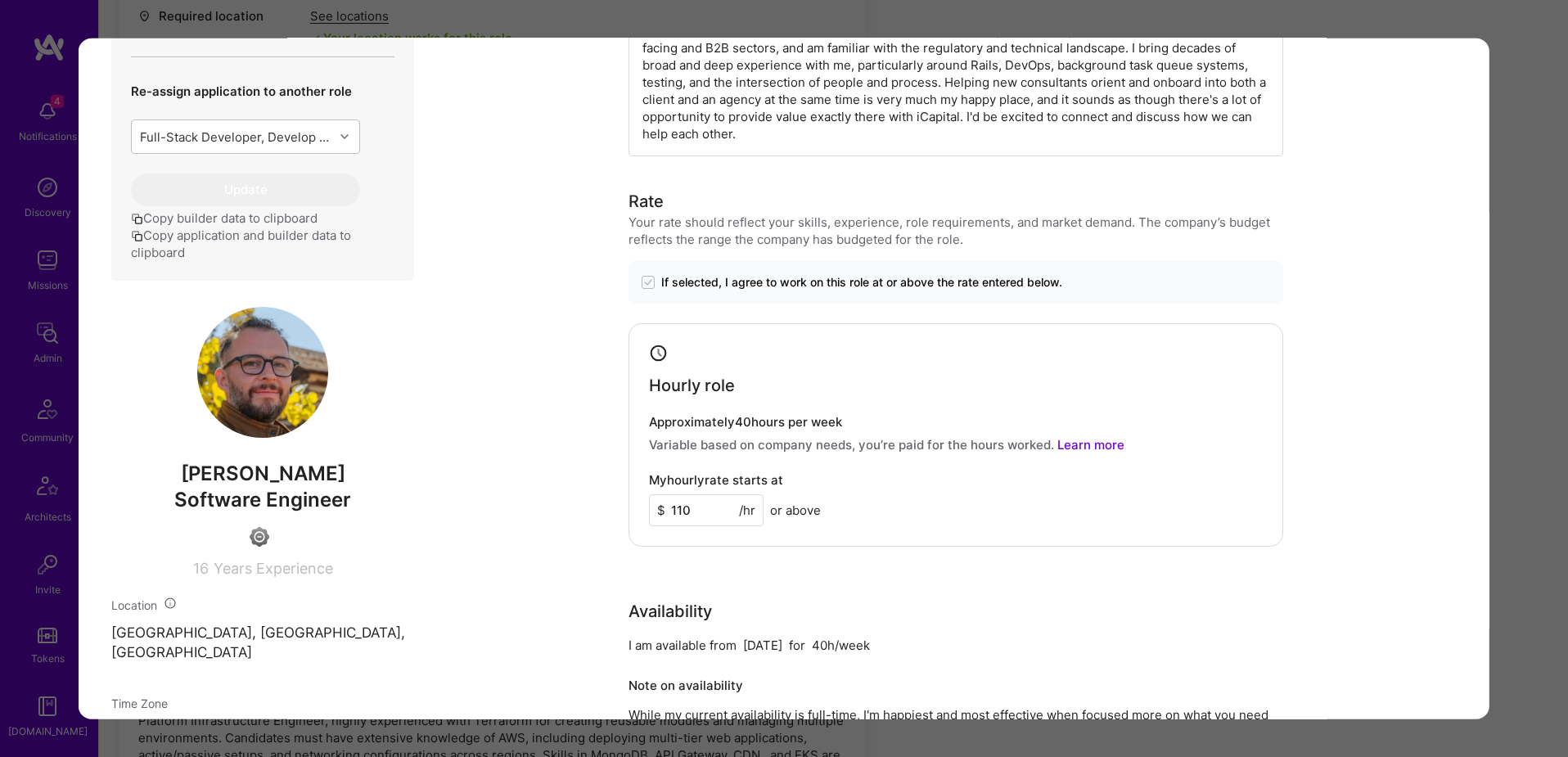
click at [1434, 27] on div "Application 1 of 10 Evaluation scores Expertise level Good Interpersonal skills…" at bounding box center [784, 378] width 1568 height 757
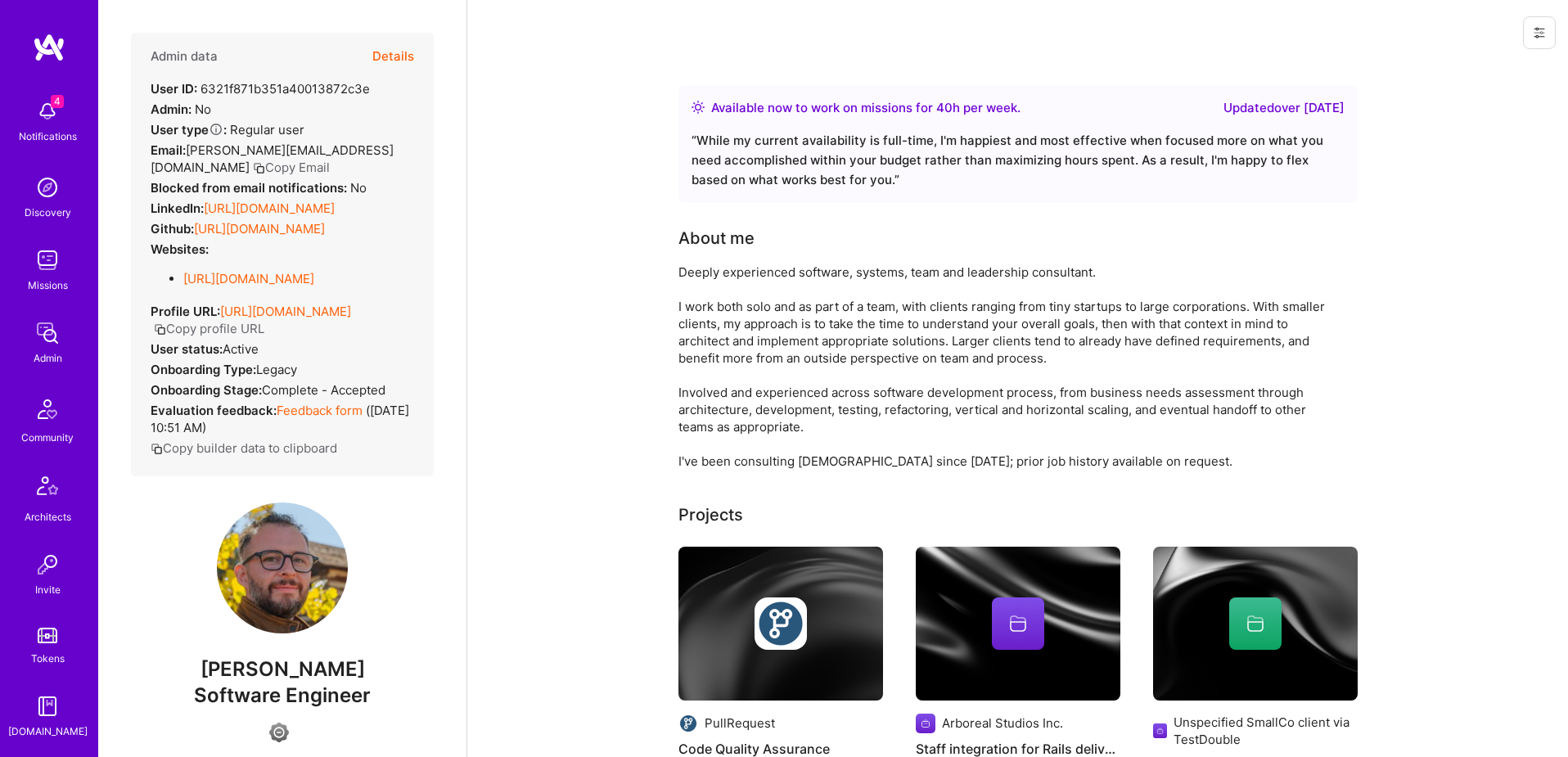
click at [1541, 36] on icon at bounding box center [1540, 33] width 10 height 10
click at [1474, 72] on button "Login as Dylan" at bounding box center [1470, 70] width 173 height 42
